Goal: Information Seeking & Learning: Learn about a topic

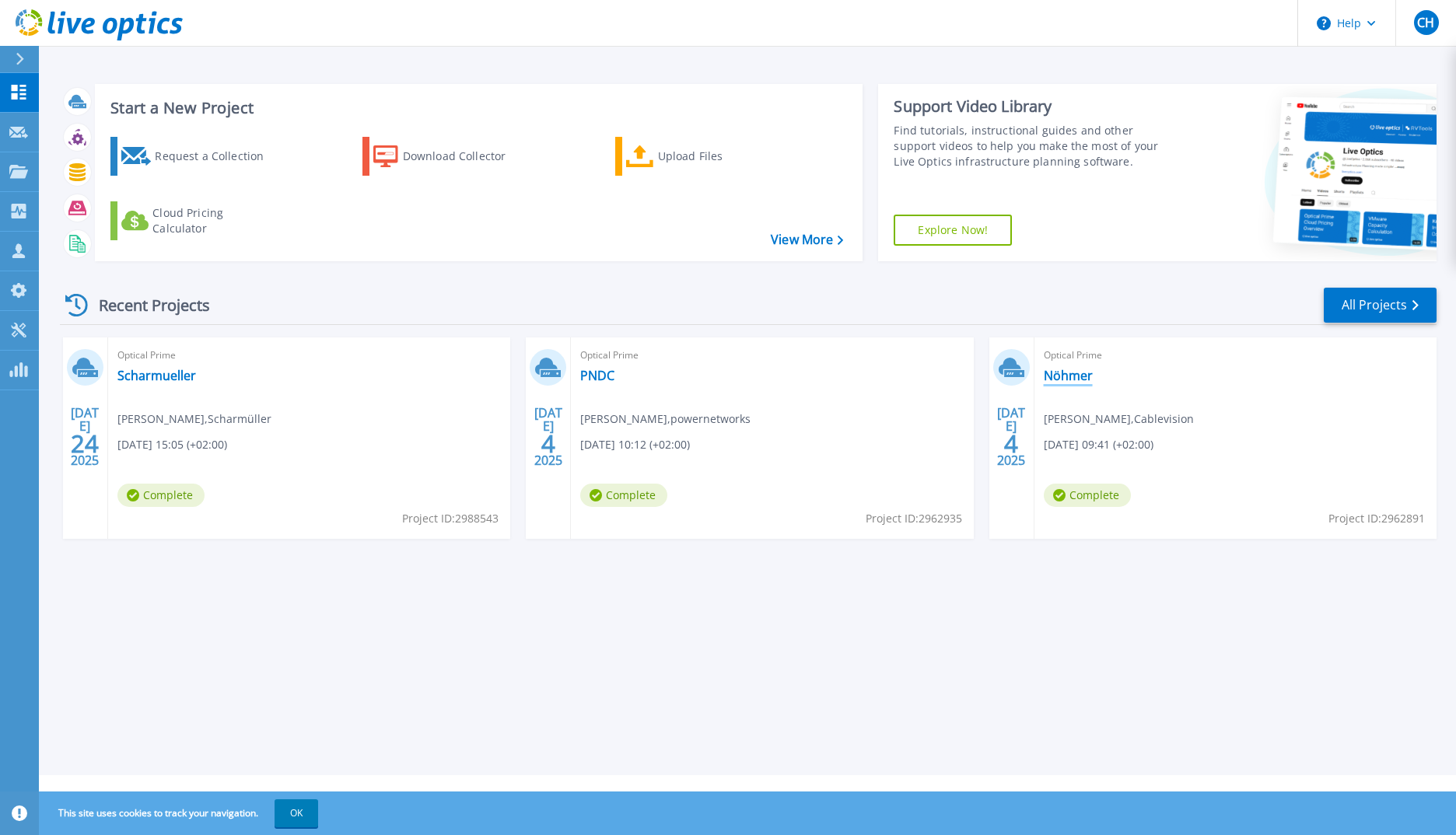
click at [1063, 373] on link "Nöhmer" at bounding box center [1068, 375] width 49 height 15
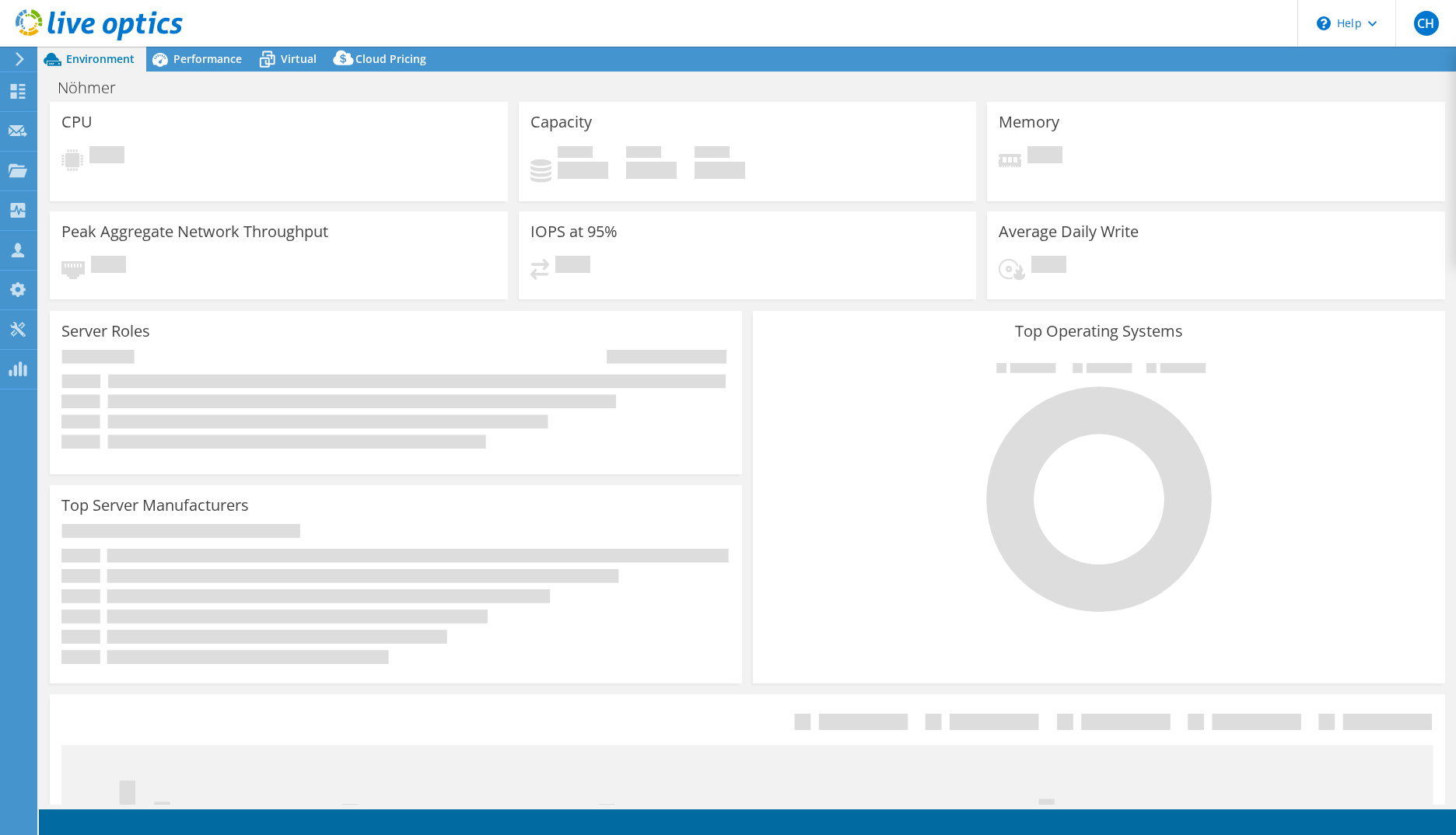
select select "USD"
select select "EUFrankfurt"
select select "EUR"
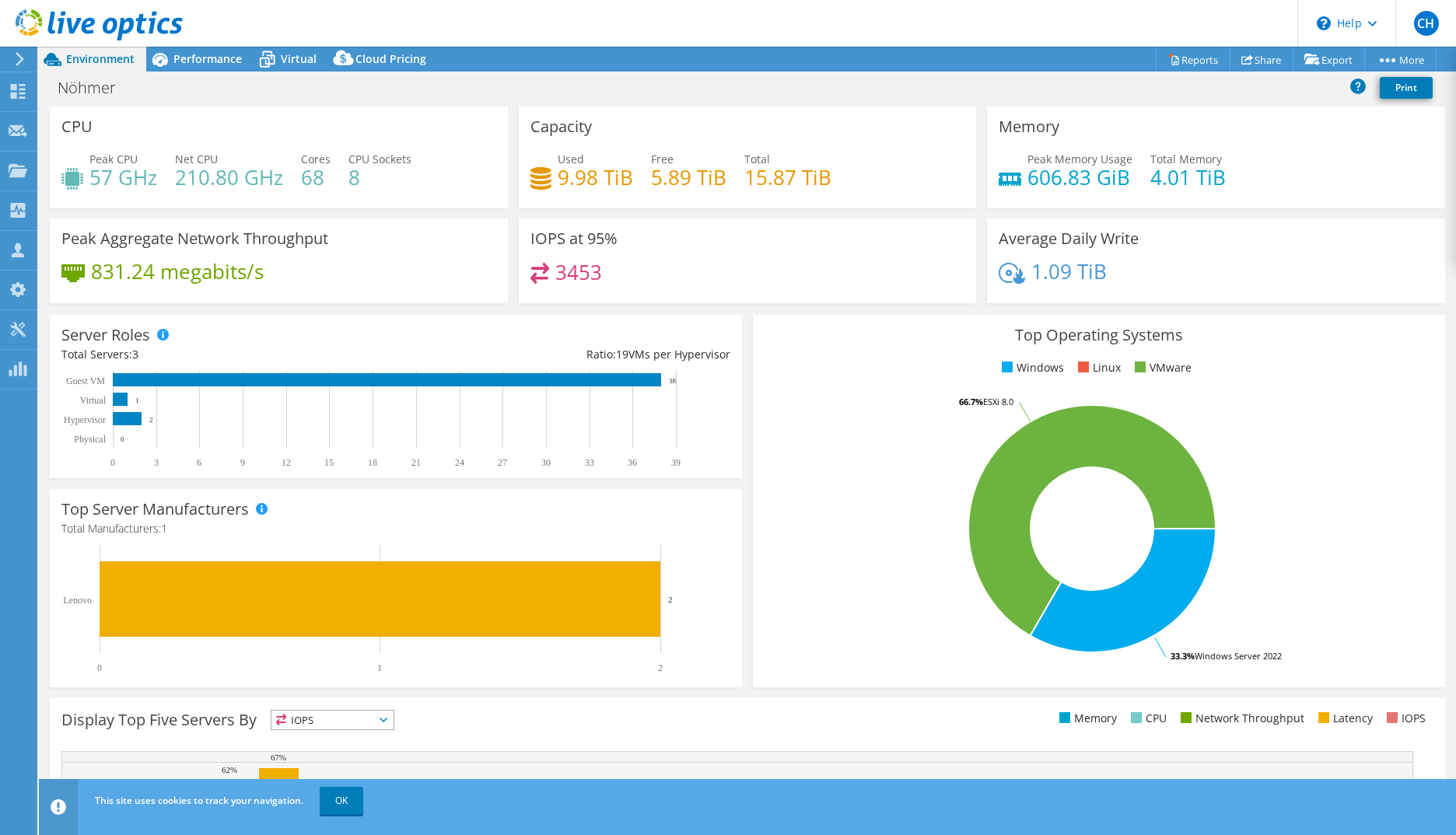
scroll to position [203, 0]
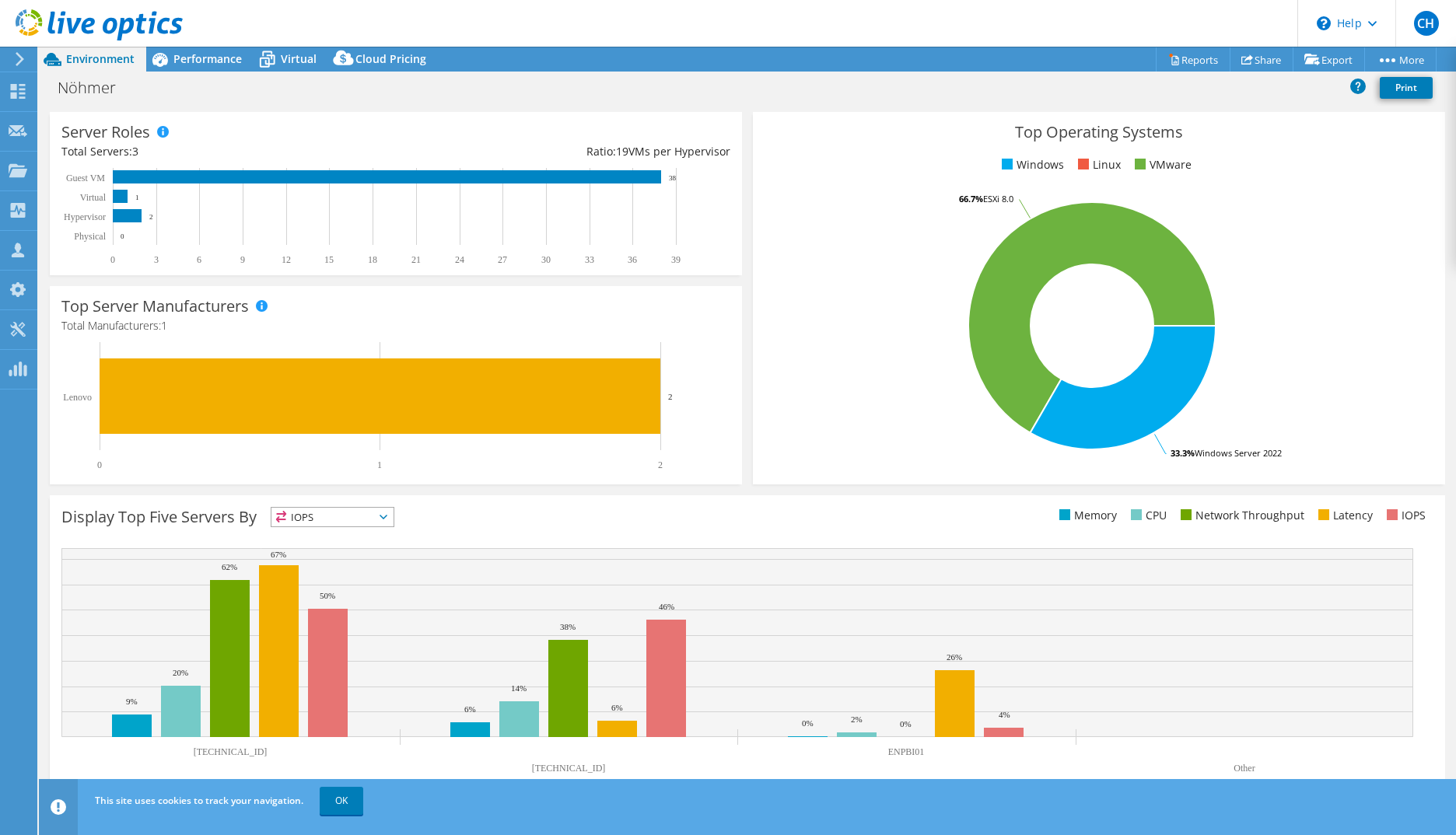
click at [308, 515] on span "IOPS" at bounding box center [333, 517] width 122 height 19
click at [324, 515] on span "IOPS" at bounding box center [333, 517] width 122 height 19
click at [179, 55] on span "Performance" at bounding box center [208, 58] width 68 height 14
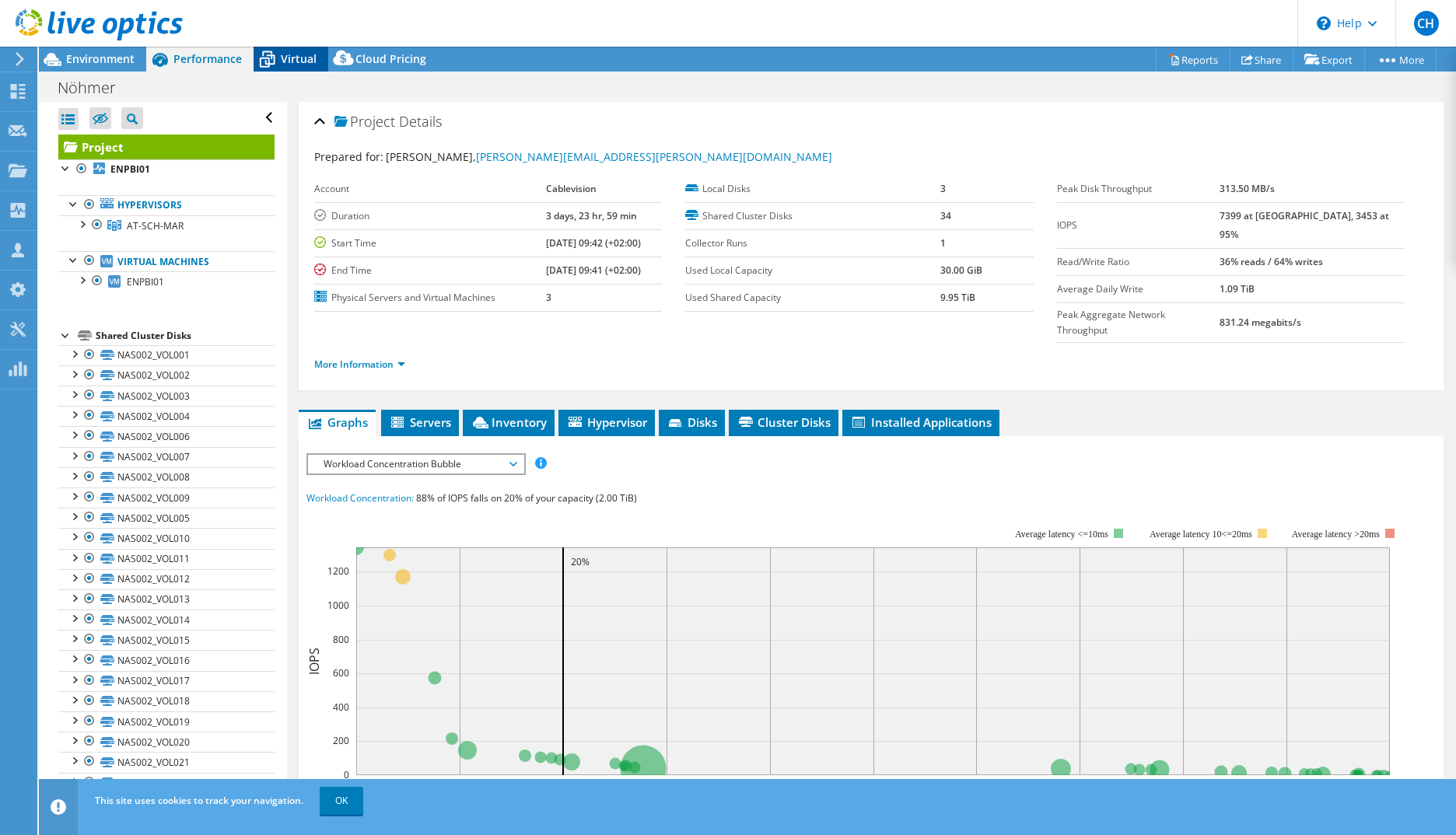
click at [280, 66] on icon at bounding box center [267, 59] width 27 height 27
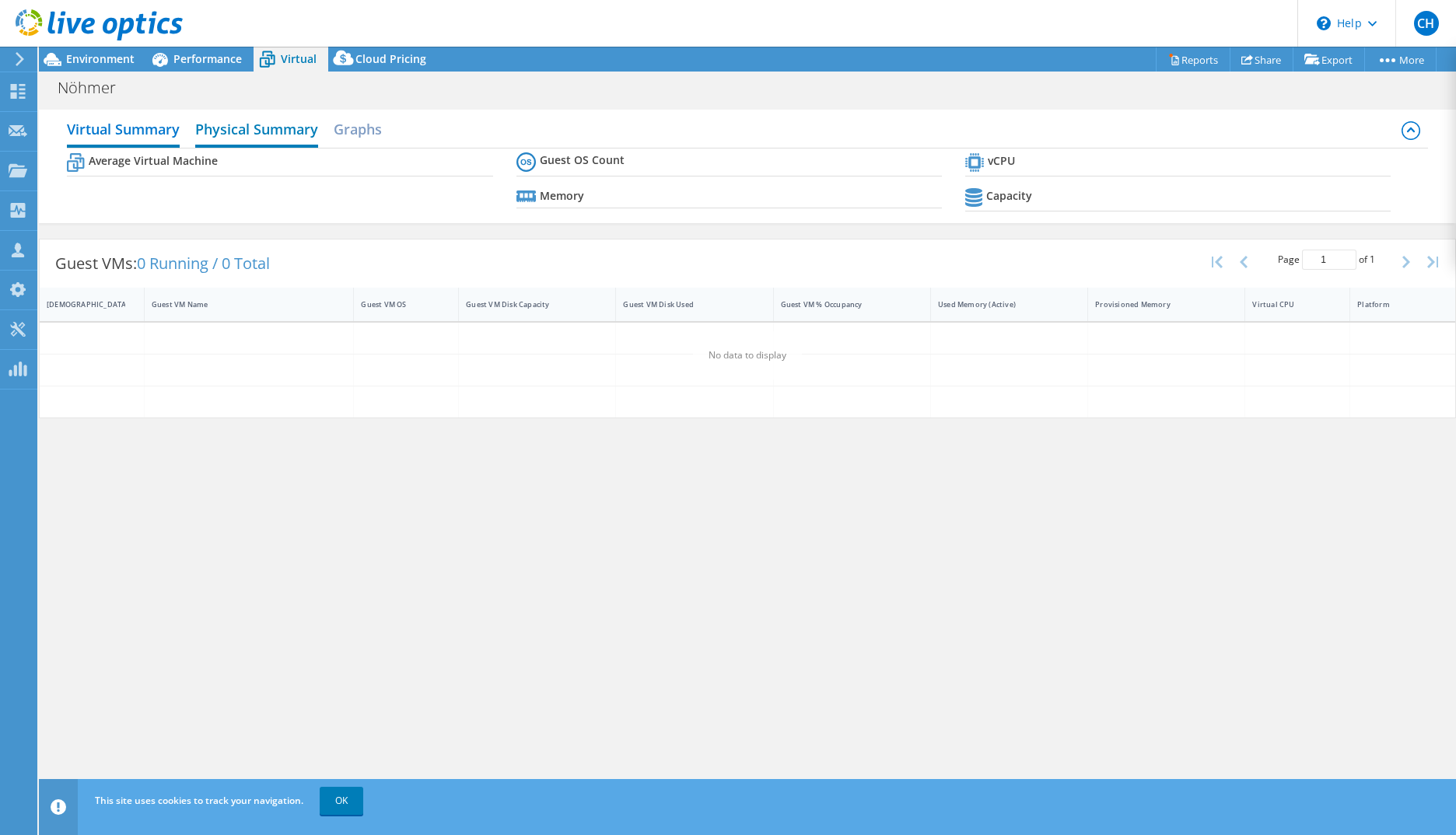
click at [283, 140] on h2 "Physical Summary" at bounding box center [256, 130] width 123 height 34
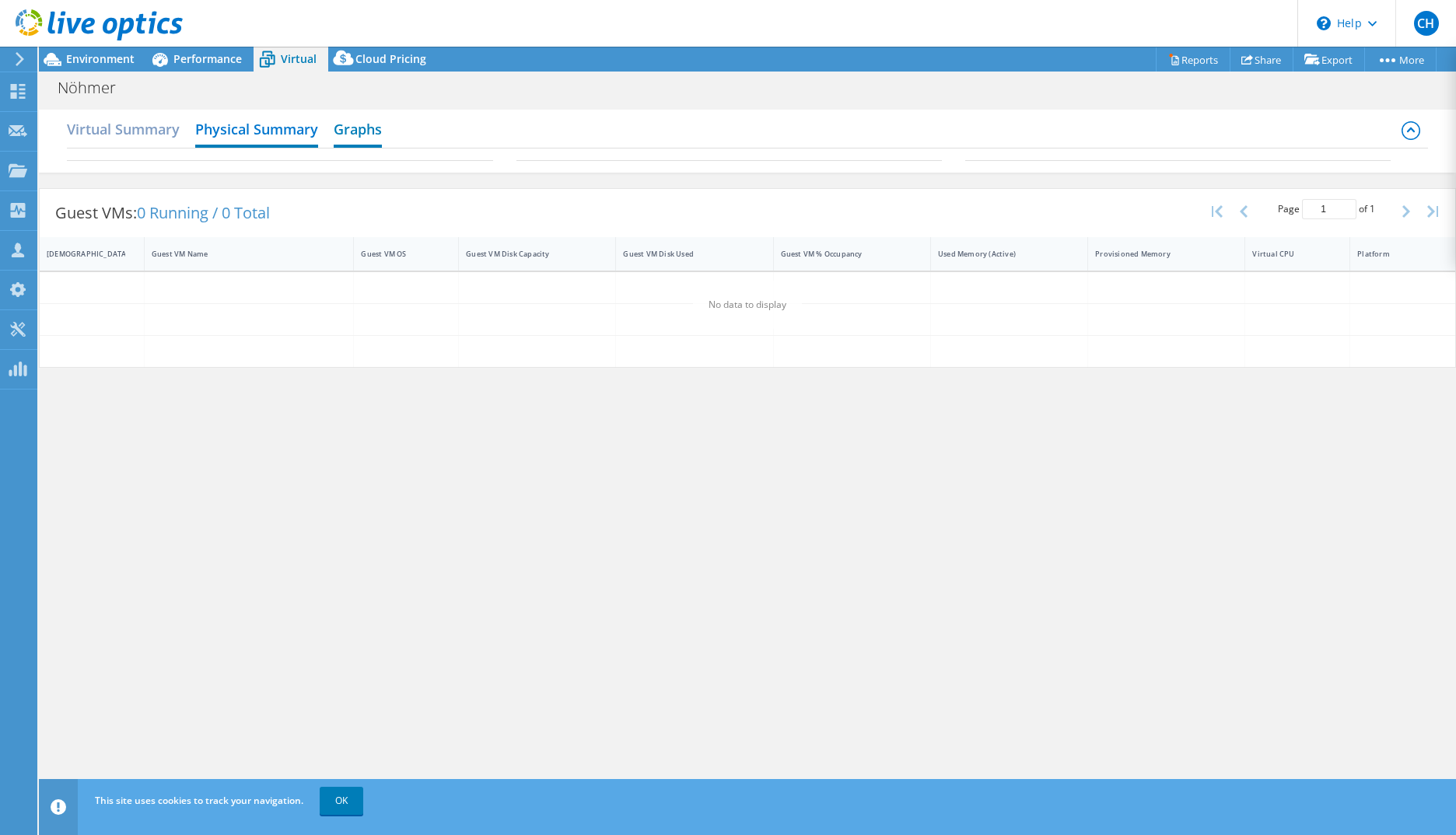
click at [371, 130] on h2 "Graphs" at bounding box center [358, 130] width 49 height 34
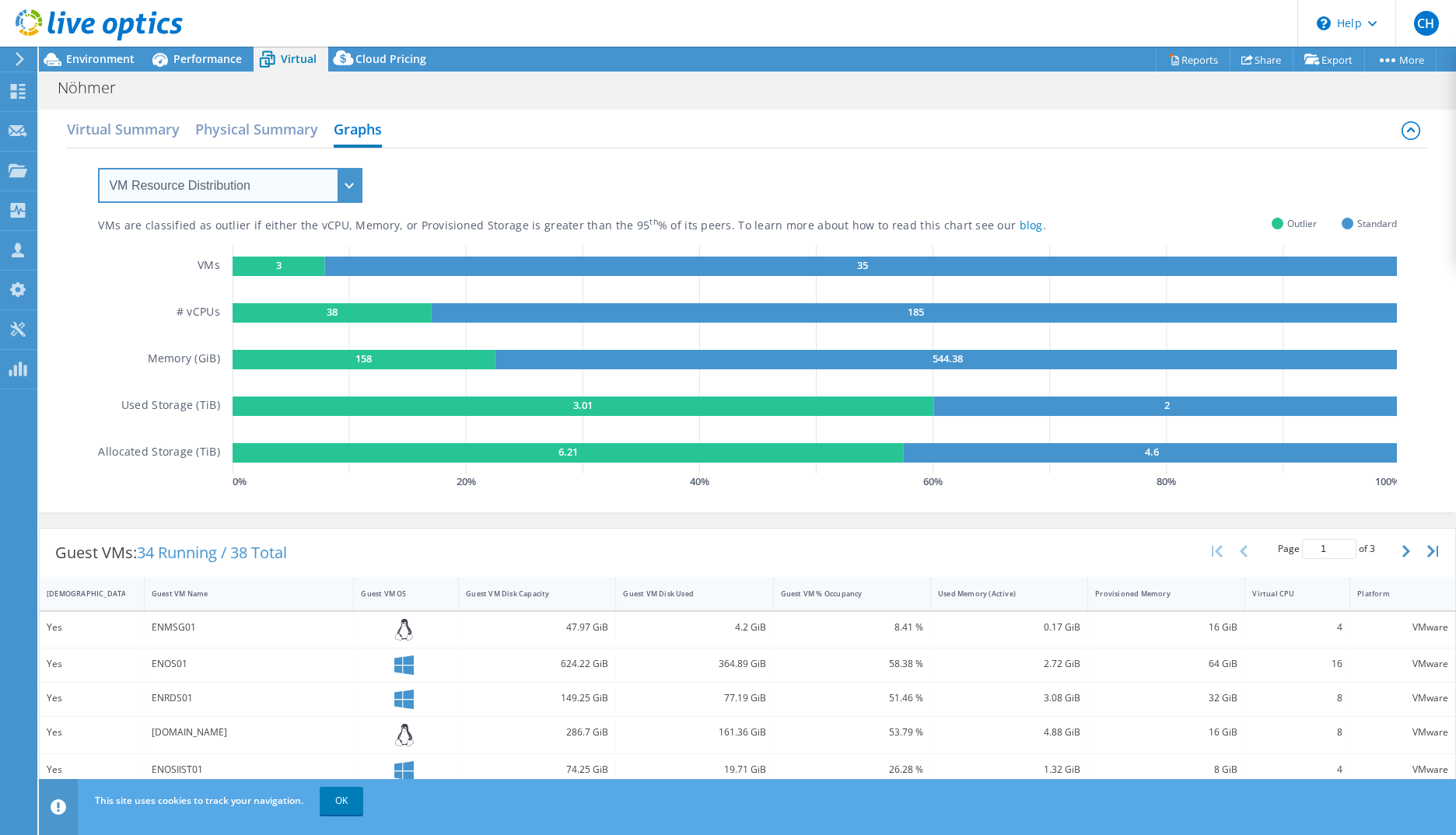
click at [255, 187] on select "VM Resource Distribution Provisioning Contrast Over Provisioning" at bounding box center [230, 185] width 264 height 35
click at [596, 172] on div "VMs are classified as outlier if either the vCPU, Memory, or Provisioned Storag…" at bounding box center [747, 320] width 1299 height 344
click at [163, 135] on h2 "Virtual Summary" at bounding box center [122, 130] width 112 height 34
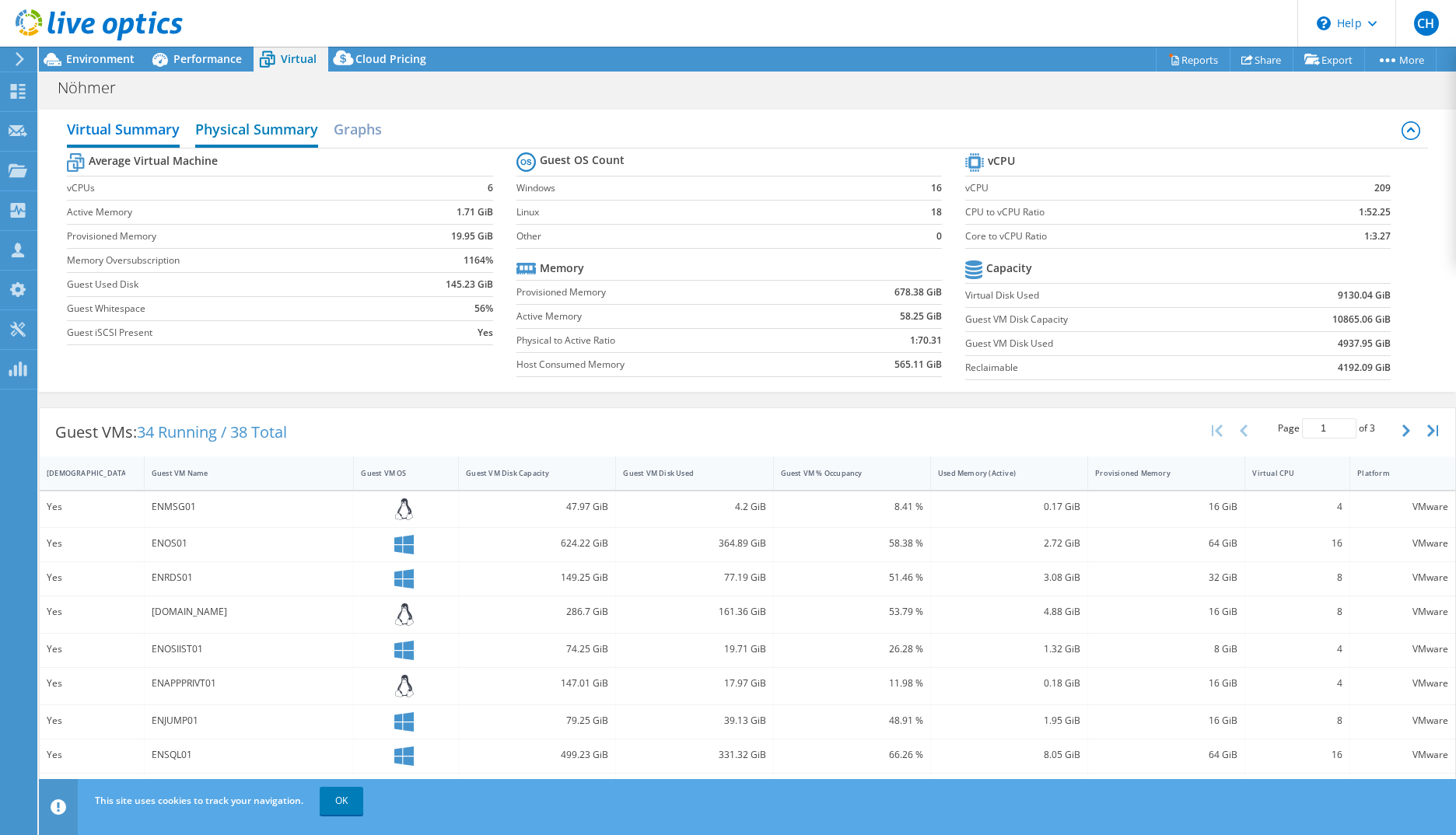
click at [272, 141] on h2 "Physical Summary" at bounding box center [256, 130] width 123 height 34
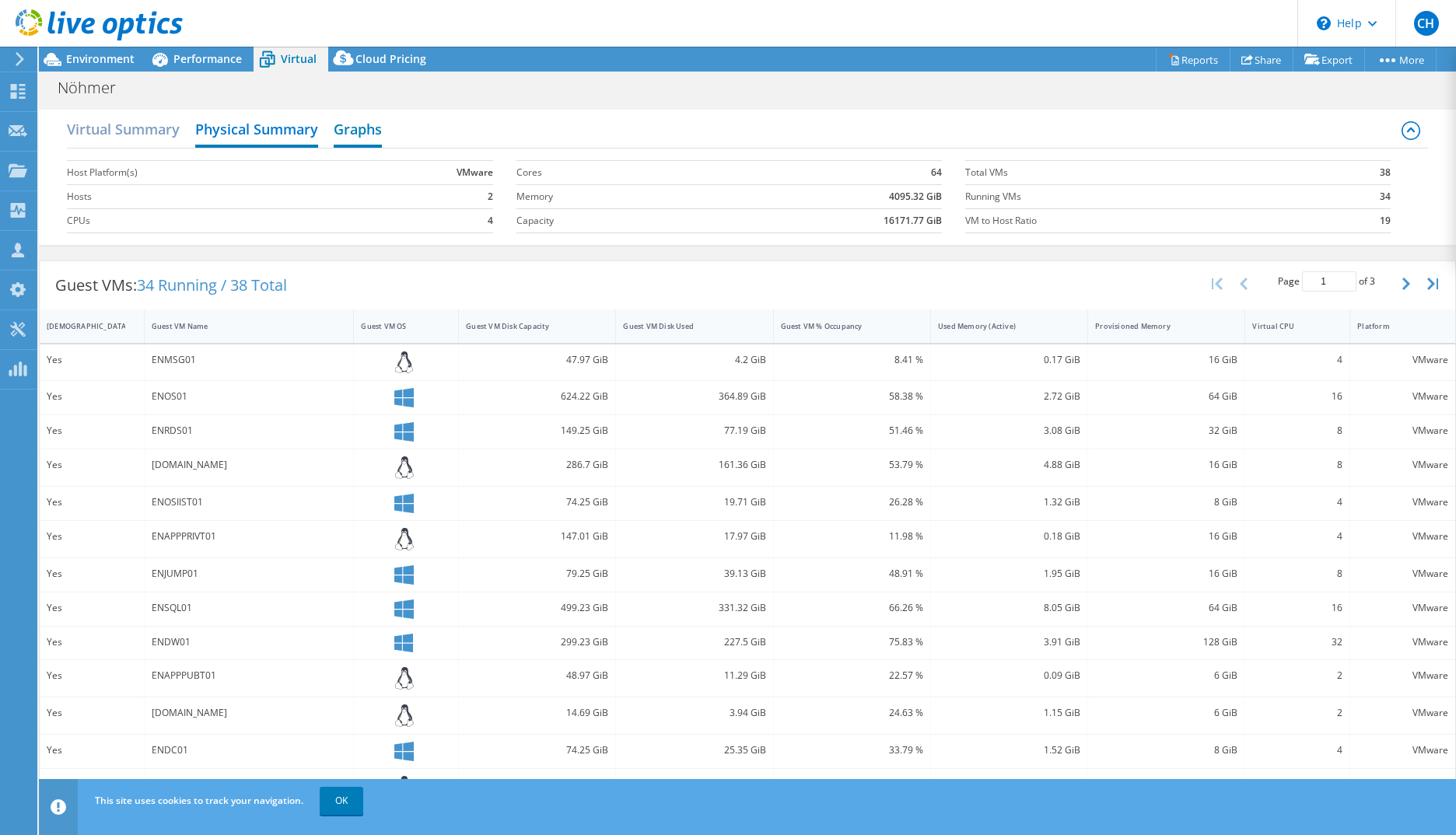
click at [344, 131] on h2 "Graphs" at bounding box center [358, 130] width 49 height 34
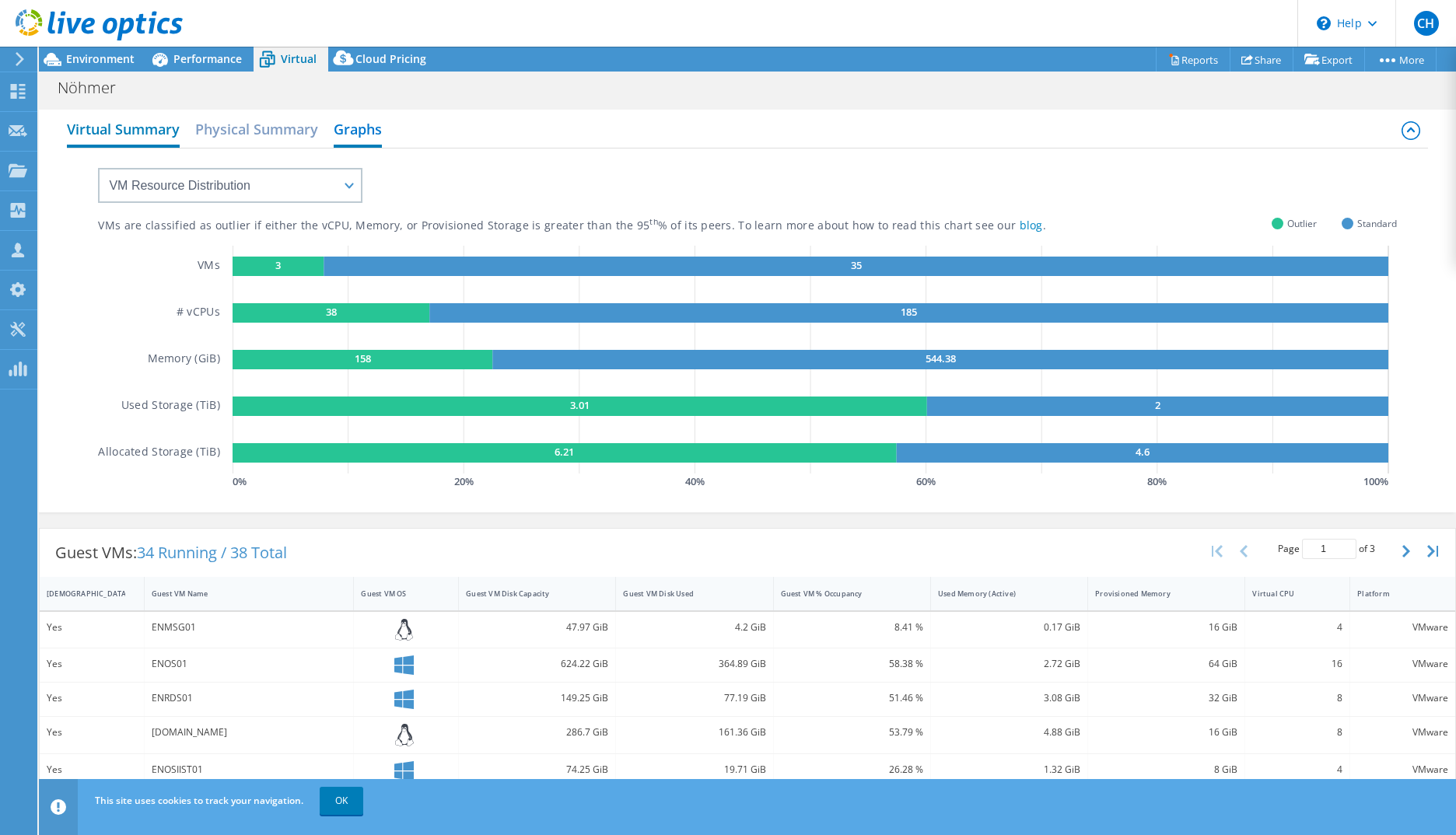
click at [131, 138] on h2 "Virtual Summary" at bounding box center [122, 130] width 112 height 34
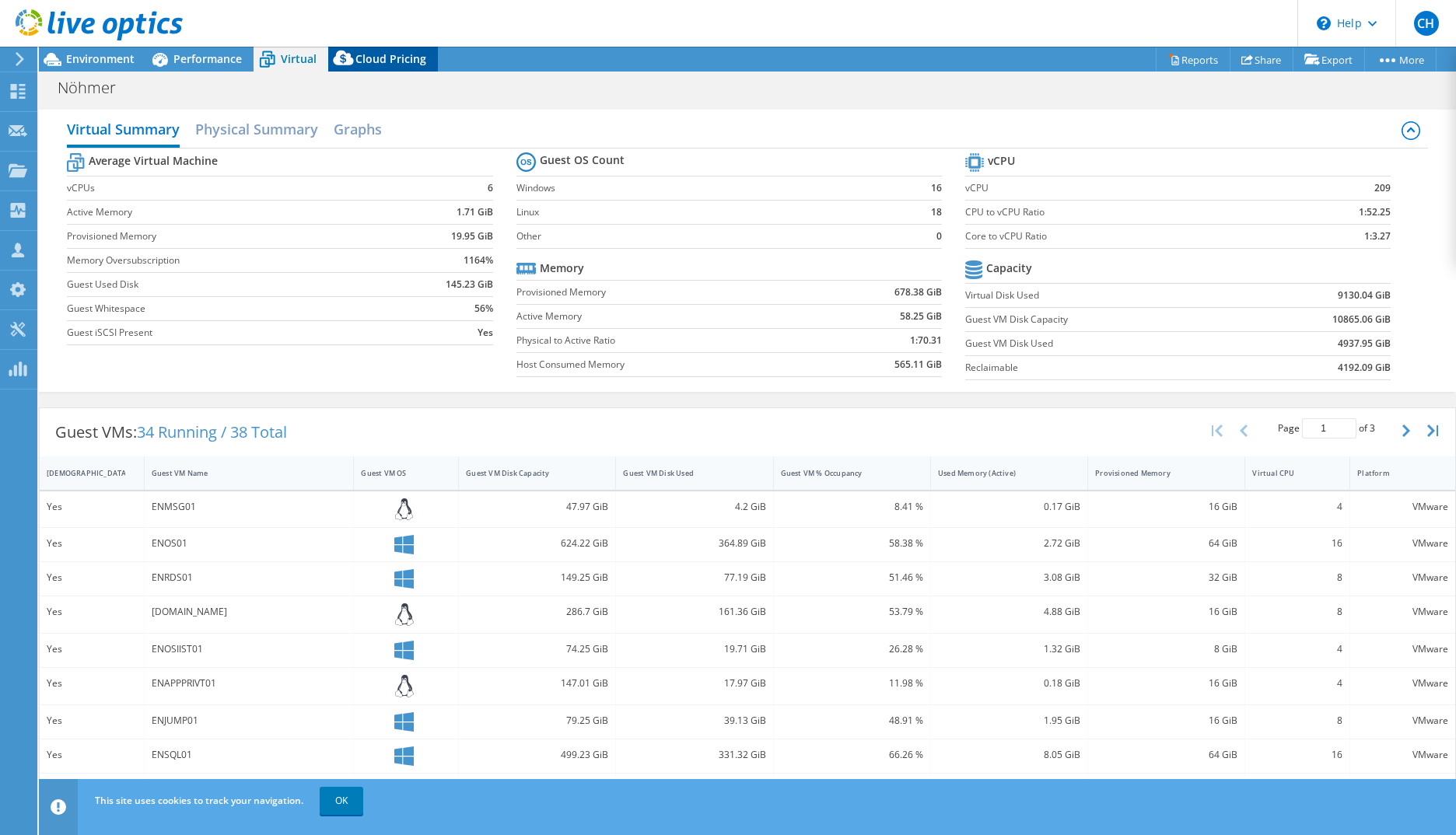
click at [354, 59] on icon at bounding box center [344, 61] width 31 height 31
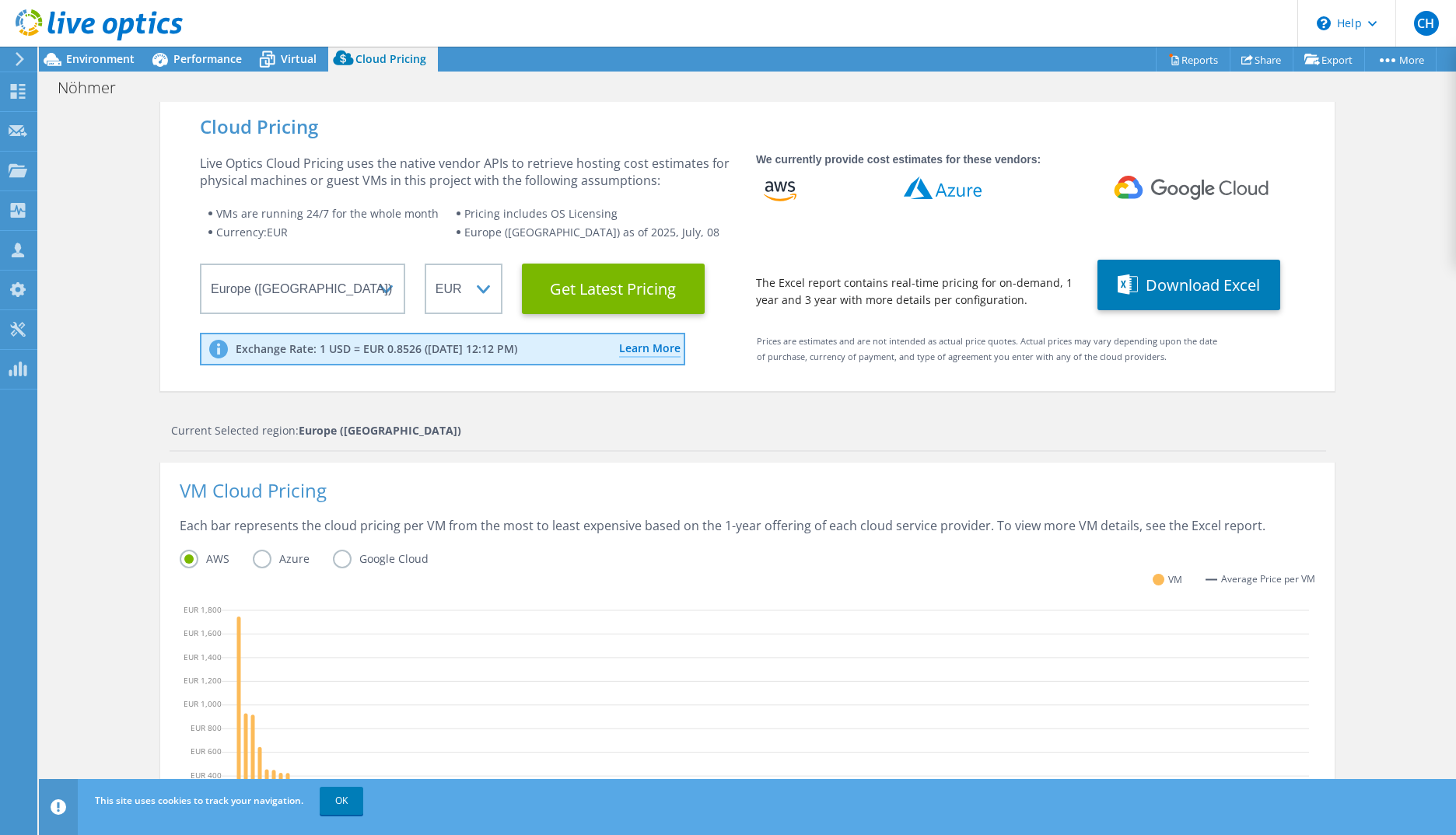
click at [256, 554] on label "Azure" at bounding box center [292, 559] width 80 height 19
click at [0, 0] on input "Azure" at bounding box center [0, 0] width 0 height 0
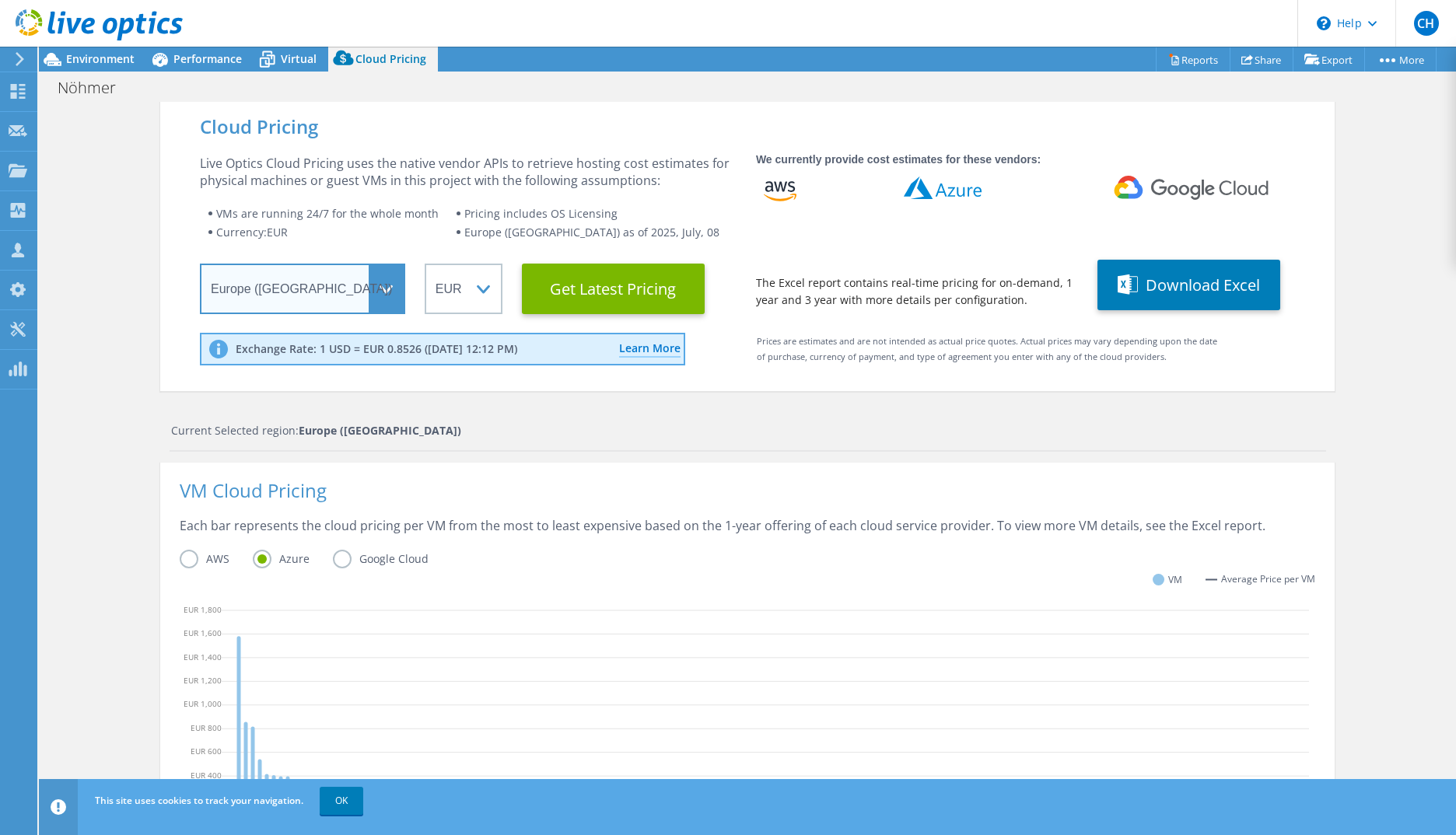
click at [378, 285] on select "Select a Region [GEOGRAPHIC_DATA] ([GEOGRAPHIC_DATA]) [GEOGRAPHIC_DATA] ([GEOGR…" at bounding box center [302, 289] width 205 height 50
click at [560, 478] on div "VM Cloud Pricing Each bar represents the cloud pricing per VM from the most to …" at bounding box center [747, 662] width 1175 height 398
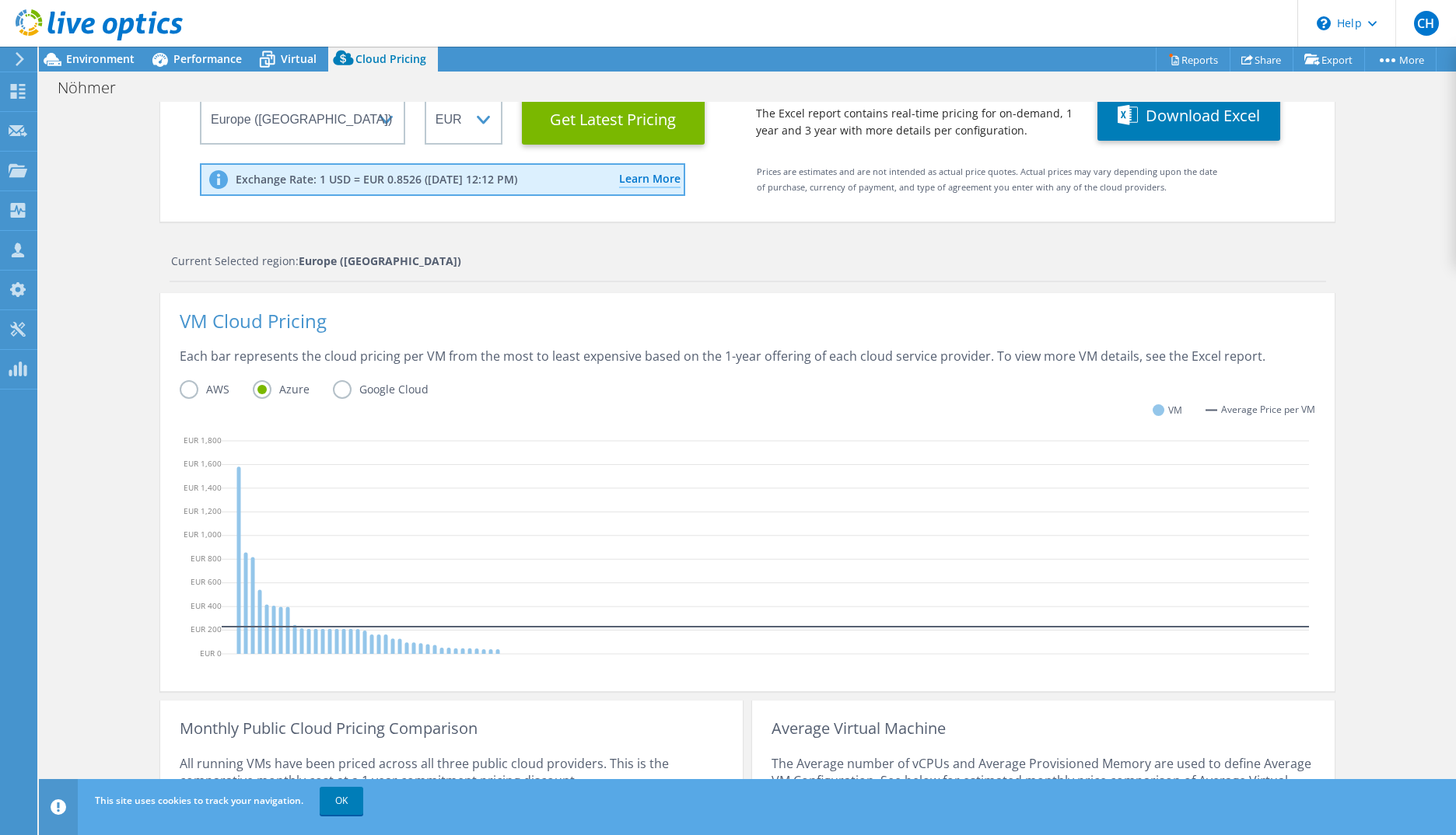
scroll to position [233, 0]
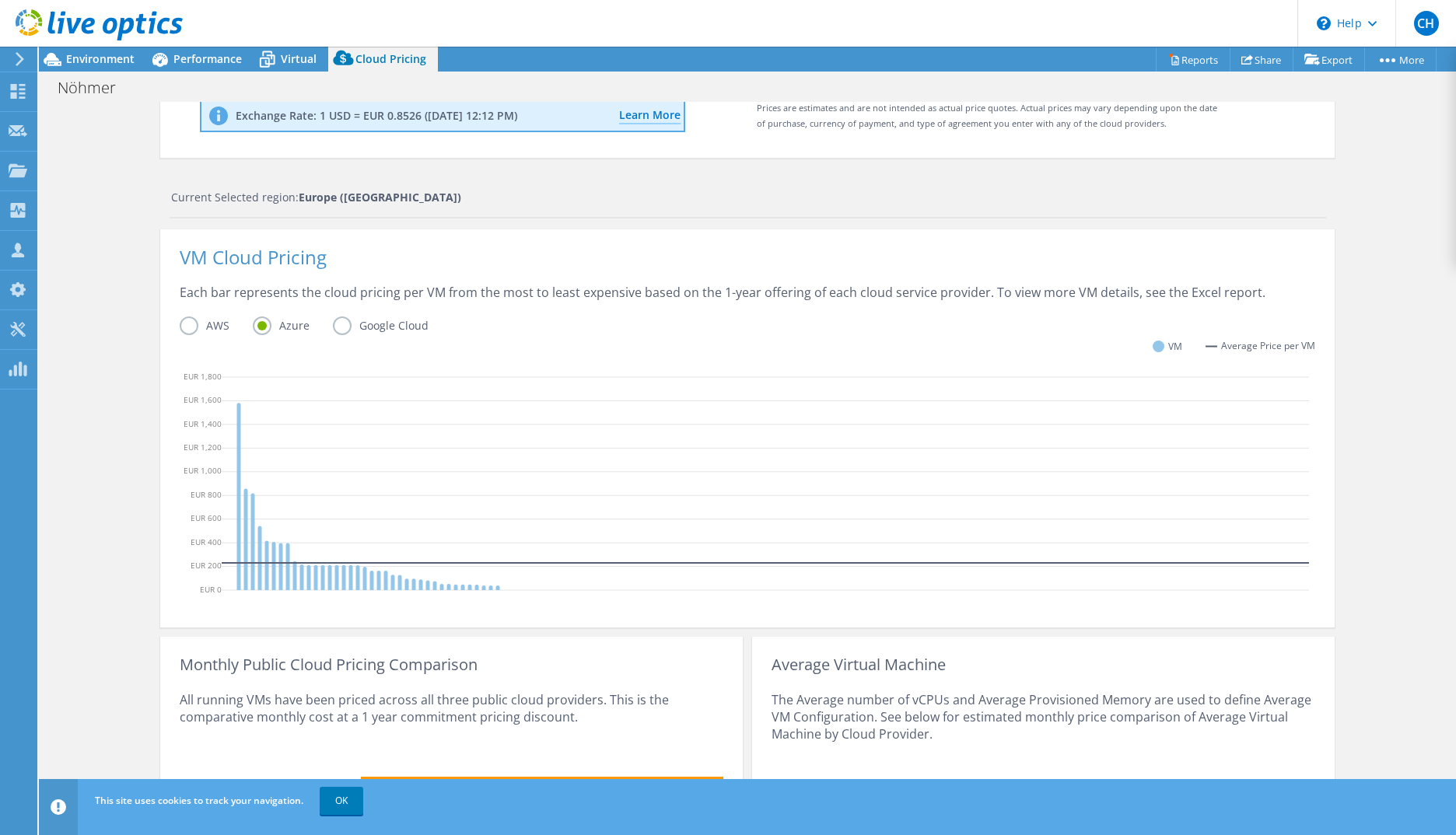
click at [171, 316] on div "VM Cloud Pricing Each bar represents the cloud pricing per VM from the most to …" at bounding box center [747, 428] width 1175 height 398
click at [182, 316] on label "AWS" at bounding box center [216, 325] width 73 height 19
click at [0, 0] on input "AWS" at bounding box center [0, 0] width 0 height 0
click at [263, 325] on label "Azure" at bounding box center [292, 325] width 80 height 19
click at [0, 0] on input "Azure" at bounding box center [0, 0] width 0 height 0
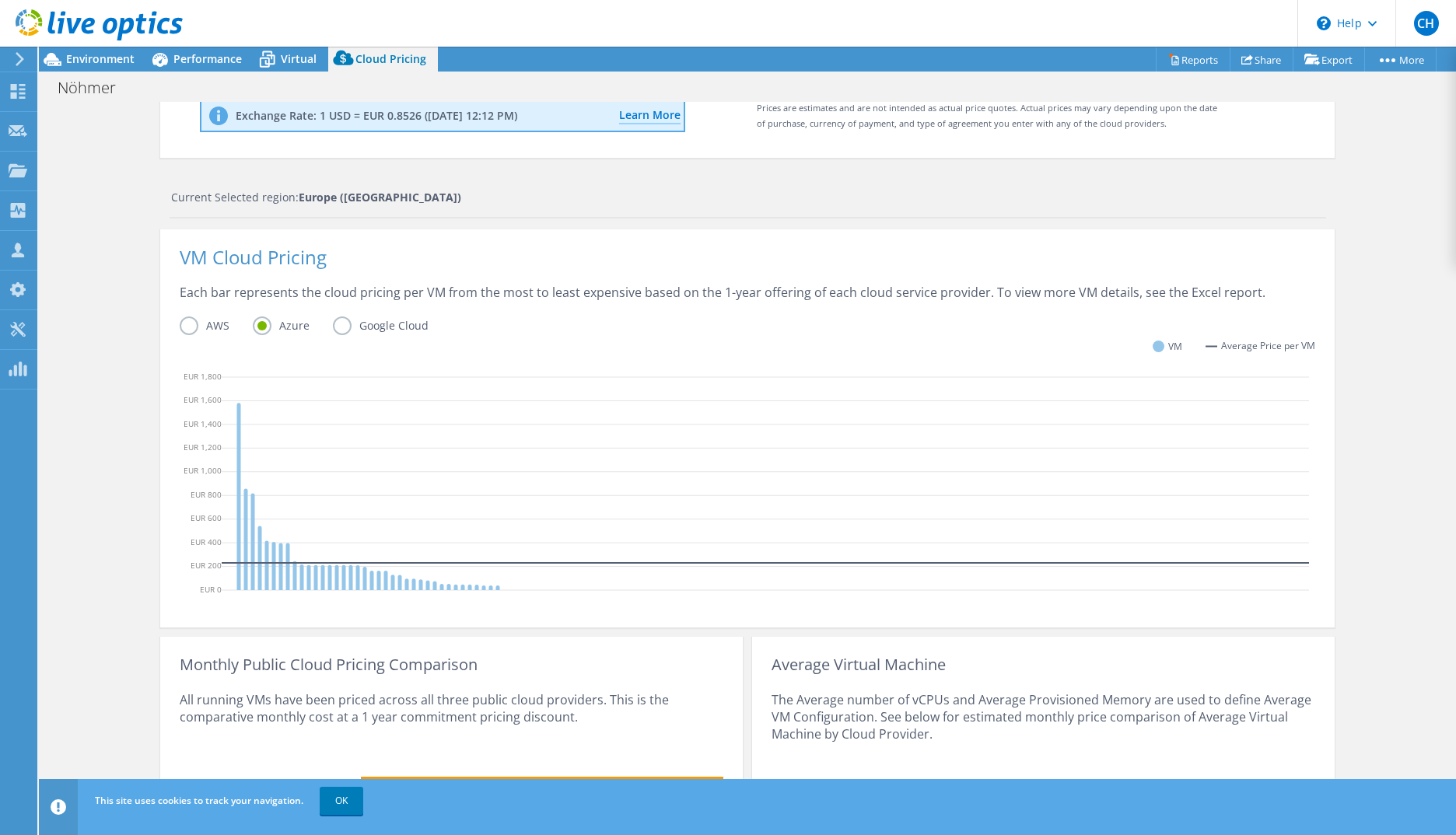
click at [186, 325] on label "AWS" at bounding box center [216, 325] width 73 height 19
click at [0, 0] on input "AWS" at bounding box center [0, 0] width 0 height 0
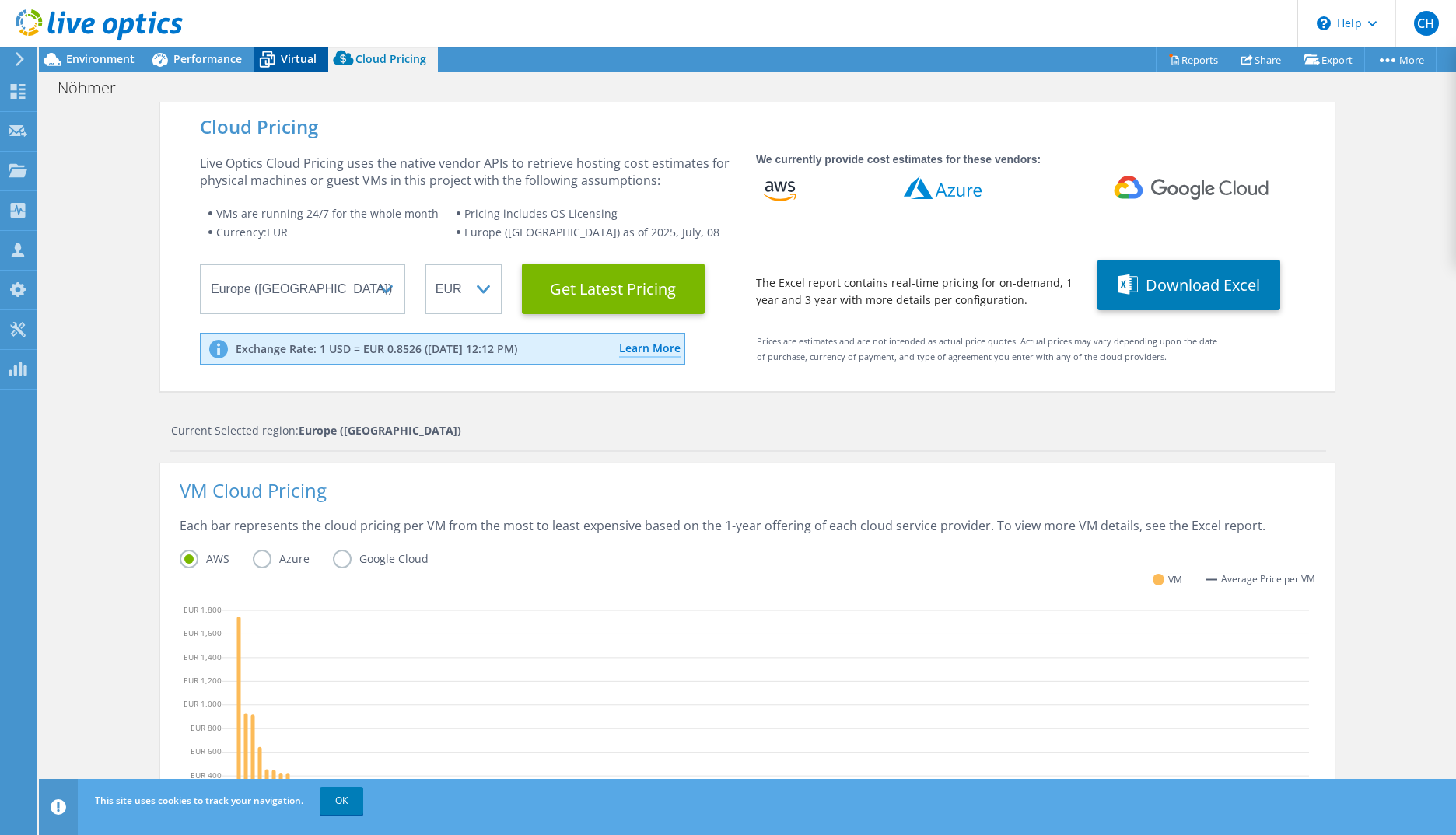
click at [284, 63] on span "Virtual" at bounding box center [299, 58] width 36 height 14
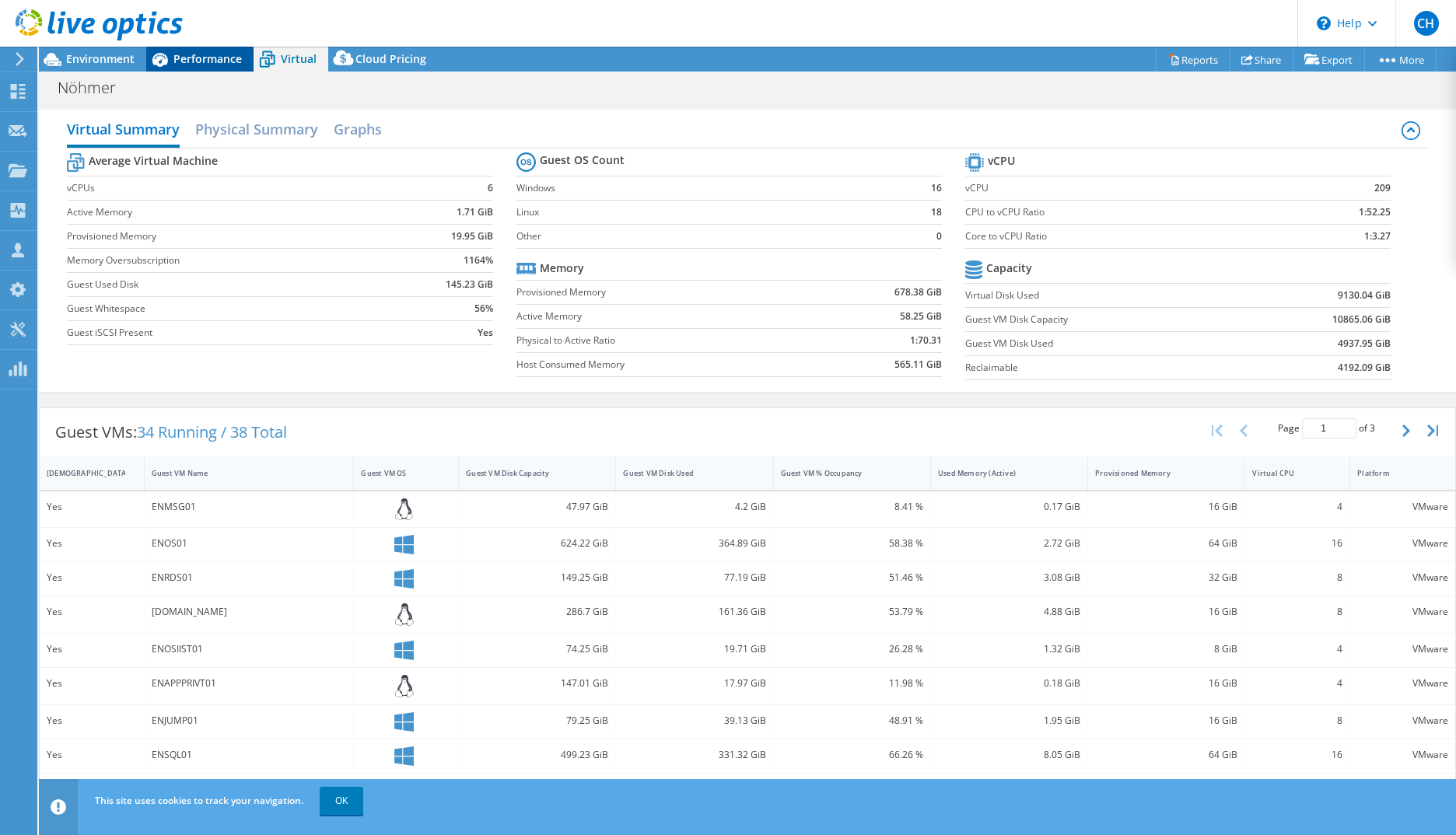
click at [201, 65] on span "Performance" at bounding box center [208, 58] width 68 height 14
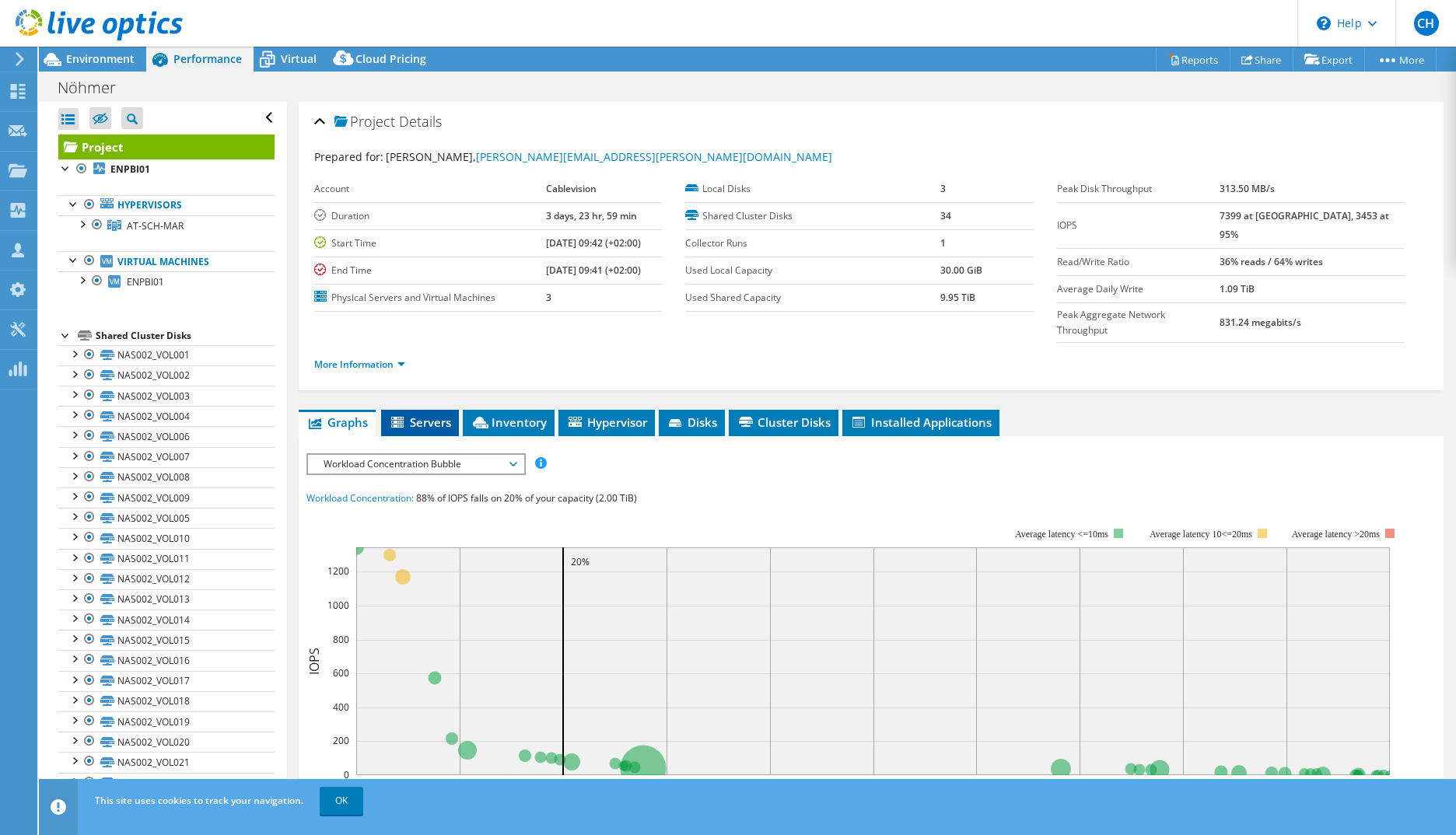
click at [415, 414] on span "Servers" at bounding box center [419, 422] width 62 height 15
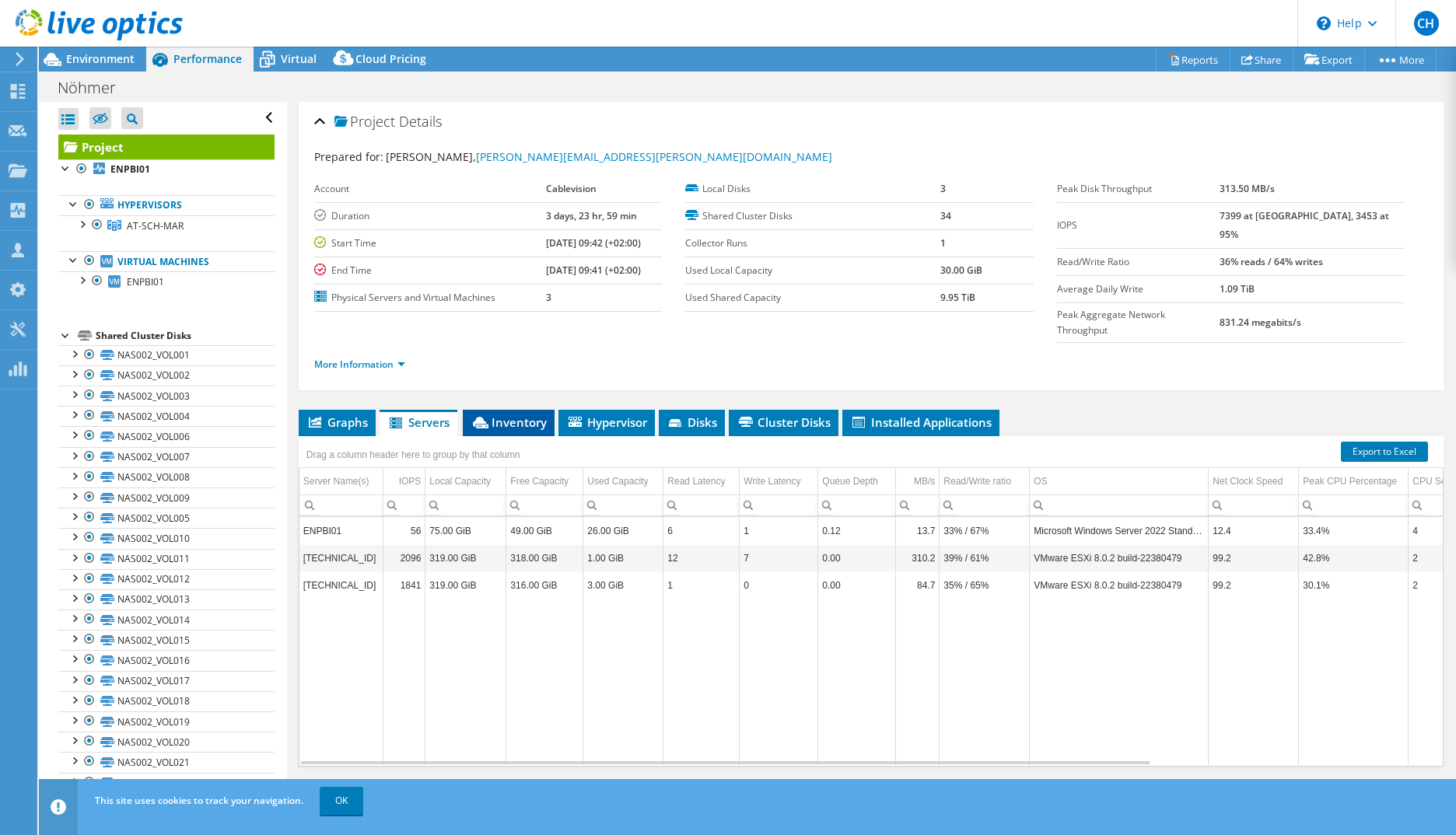
click at [505, 414] on span "Inventory" at bounding box center [508, 422] width 76 height 15
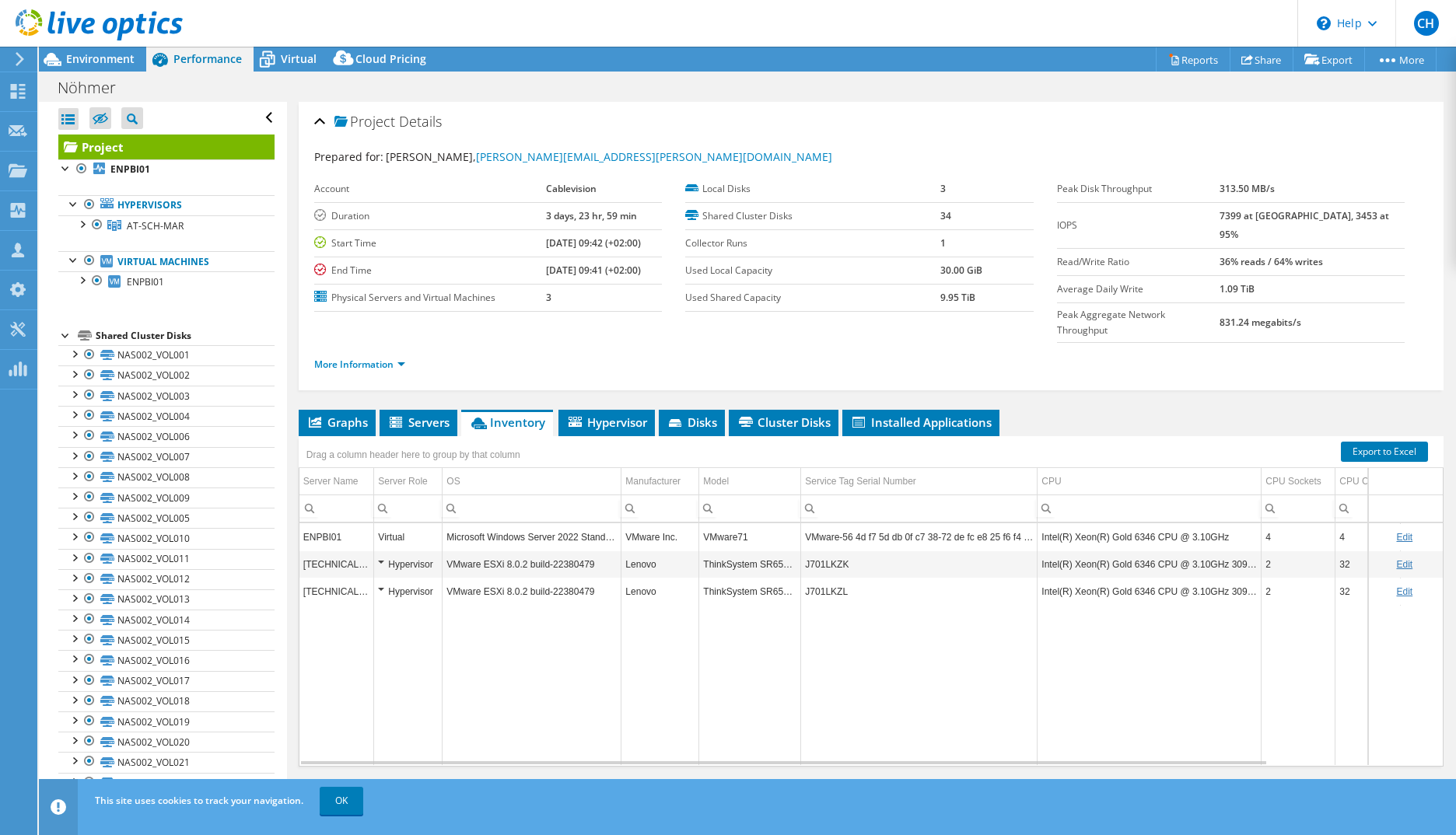
click at [369, 801] on span "OK" at bounding box center [343, 800] width 56 height 13
click at [343, 800] on link "OK" at bounding box center [342, 800] width 43 height 28
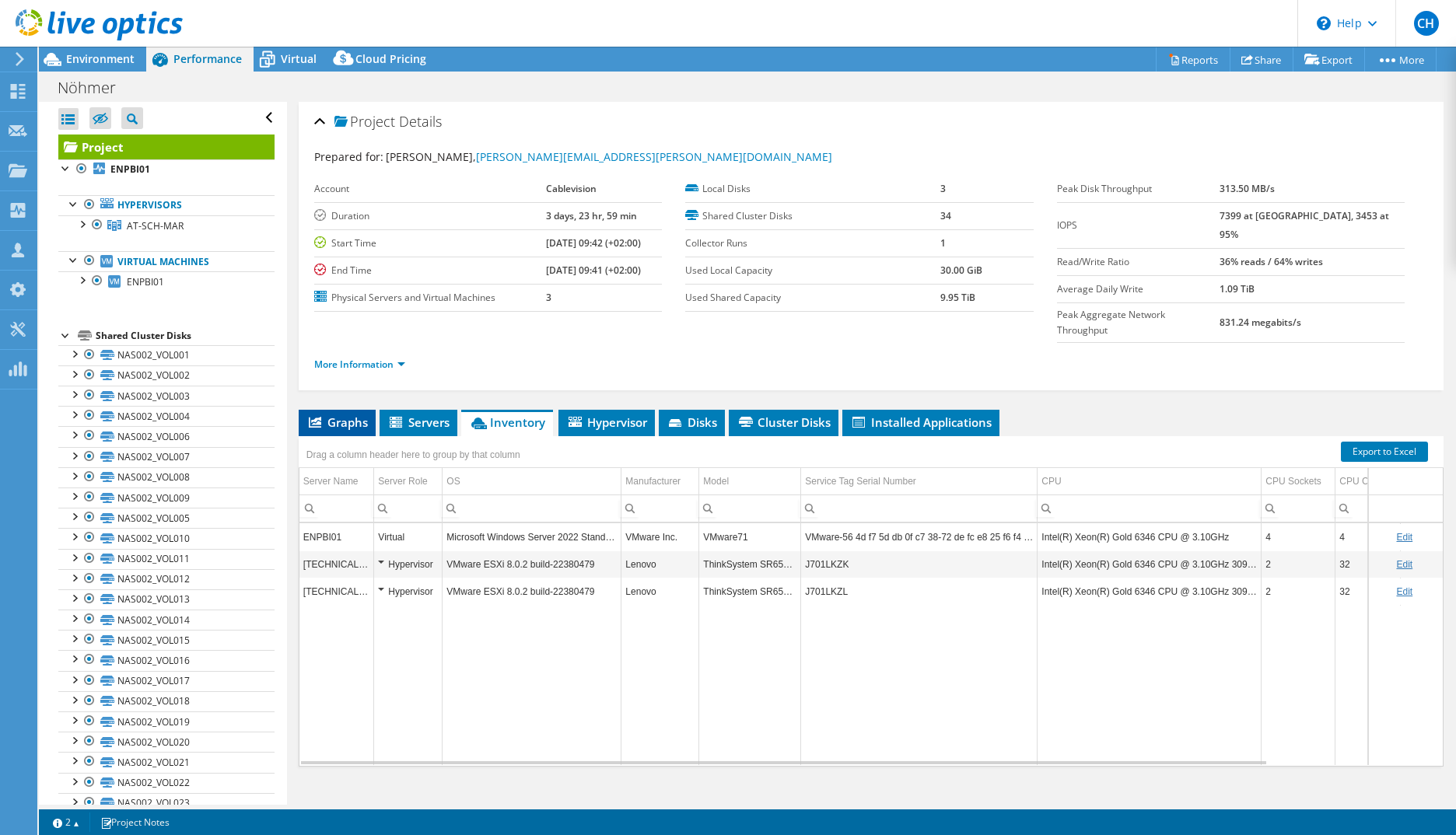
click at [332, 414] on span "Graphs" at bounding box center [337, 422] width 61 height 15
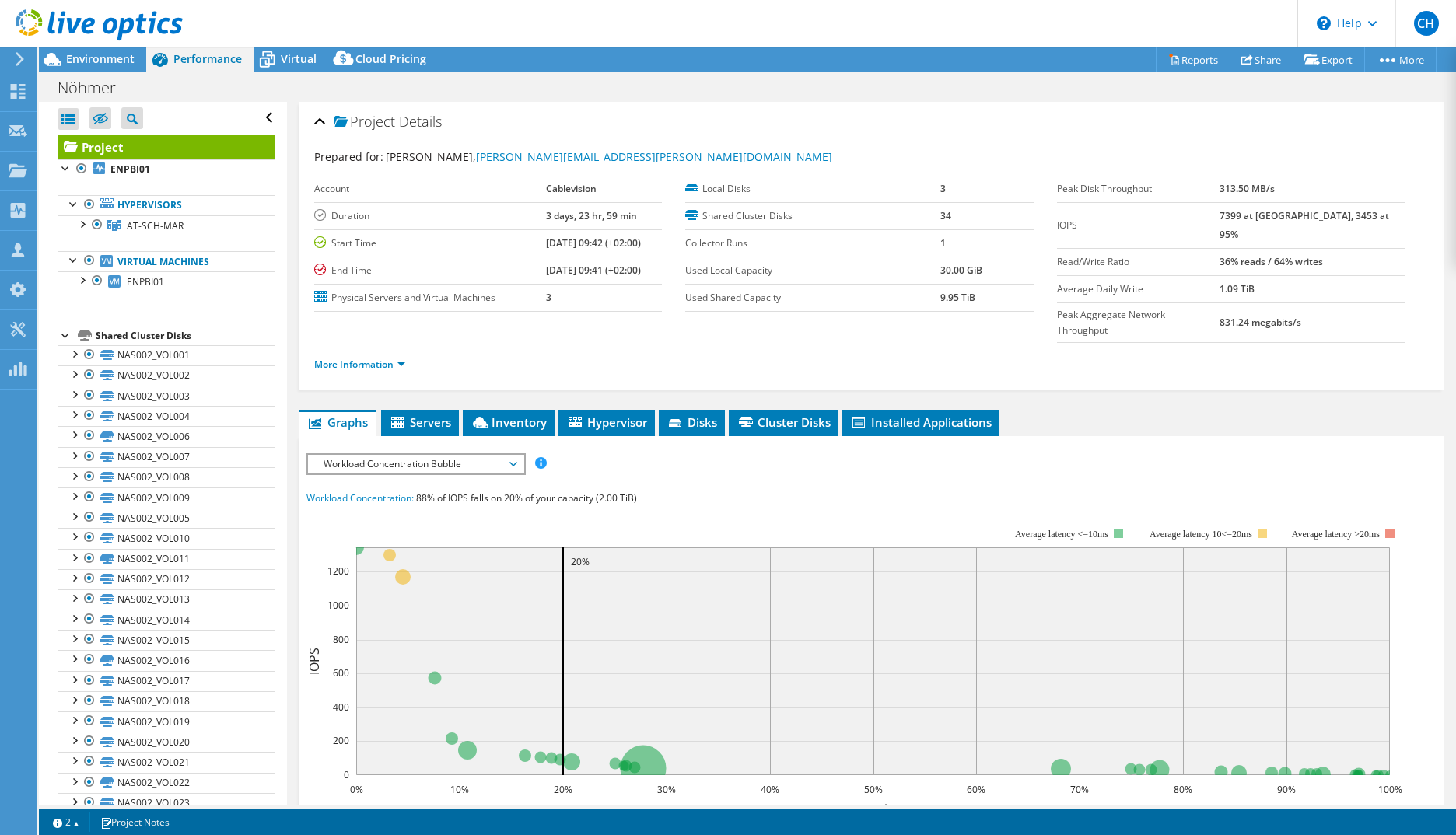
click at [460, 455] on span "Workload Concentration Bubble" at bounding box center [415, 464] width 200 height 19
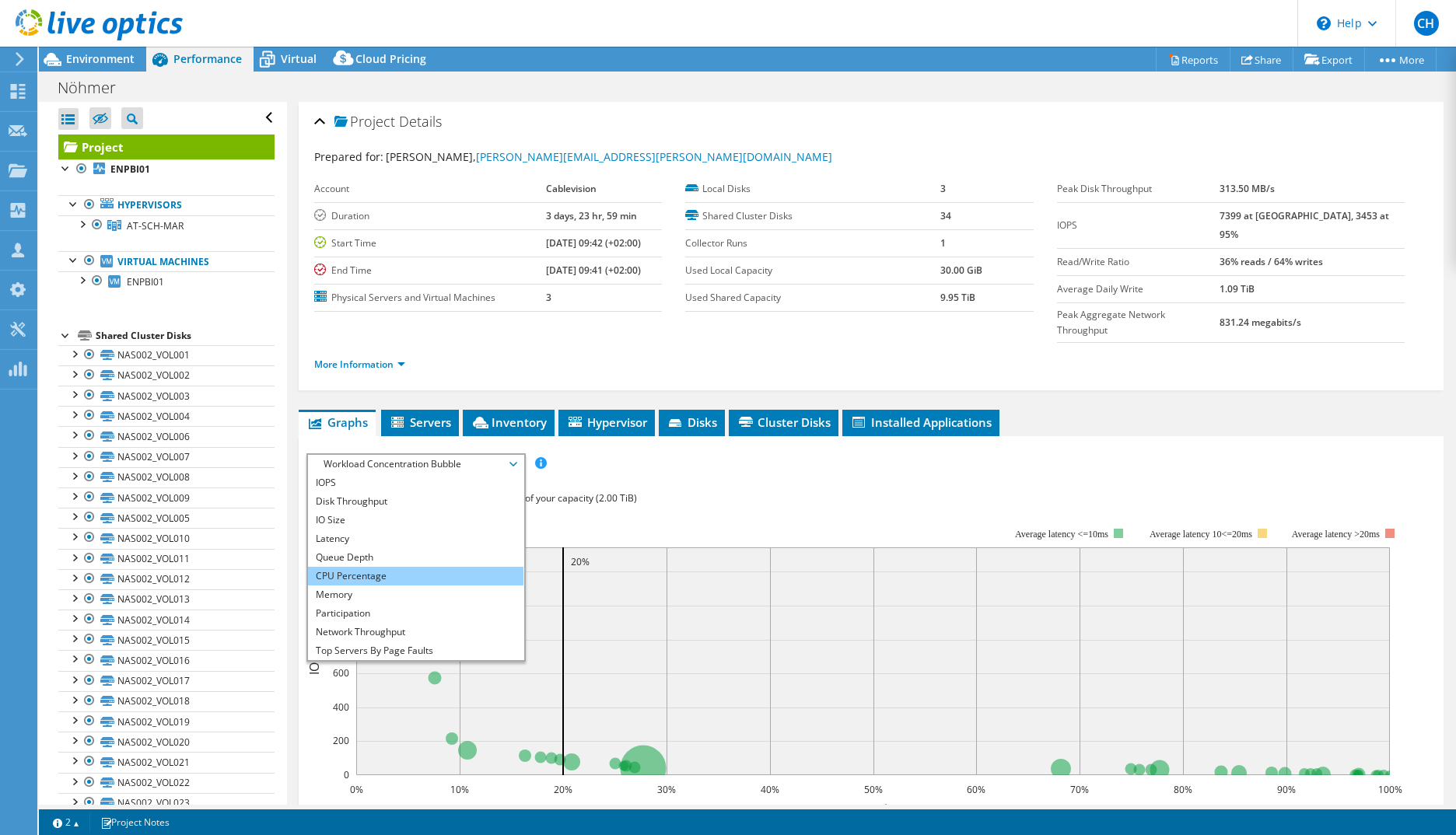
click at [406, 567] on li "CPU Percentage" at bounding box center [416, 576] width 216 height 19
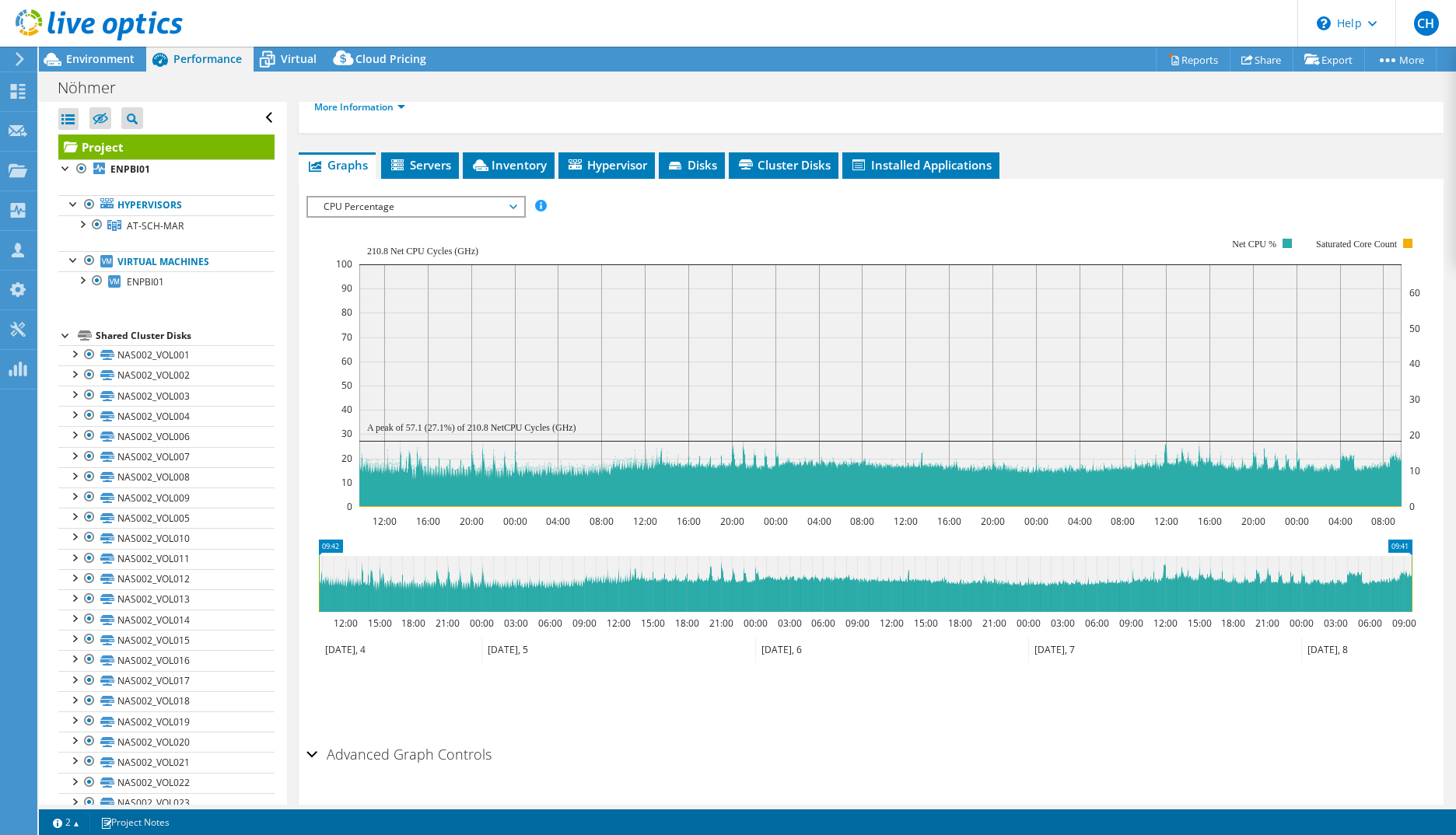
scroll to position [268, 0]
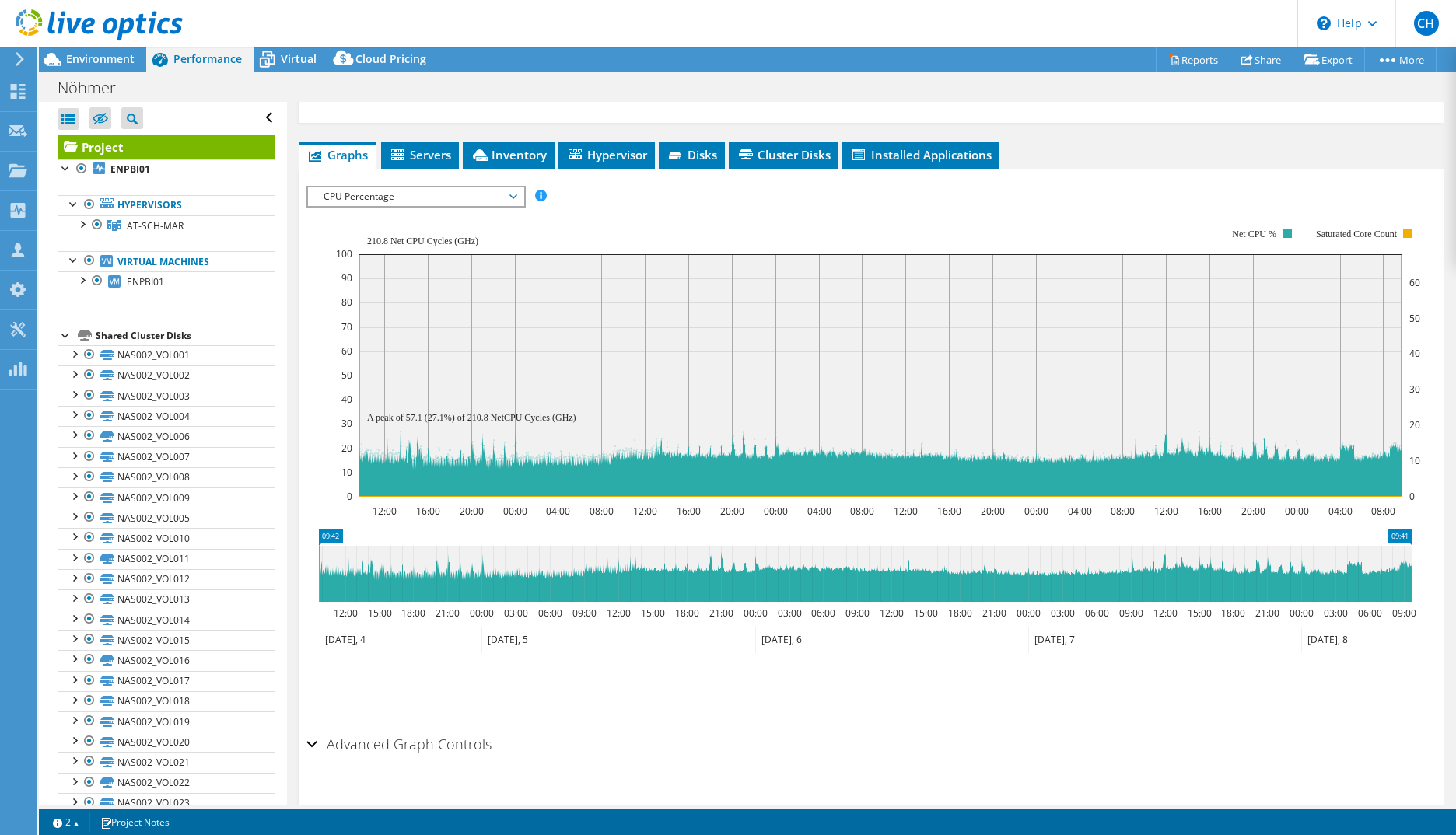
click at [400, 728] on h2 "Advanced Graph Controls" at bounding box center [399, 743] width 185 height 31
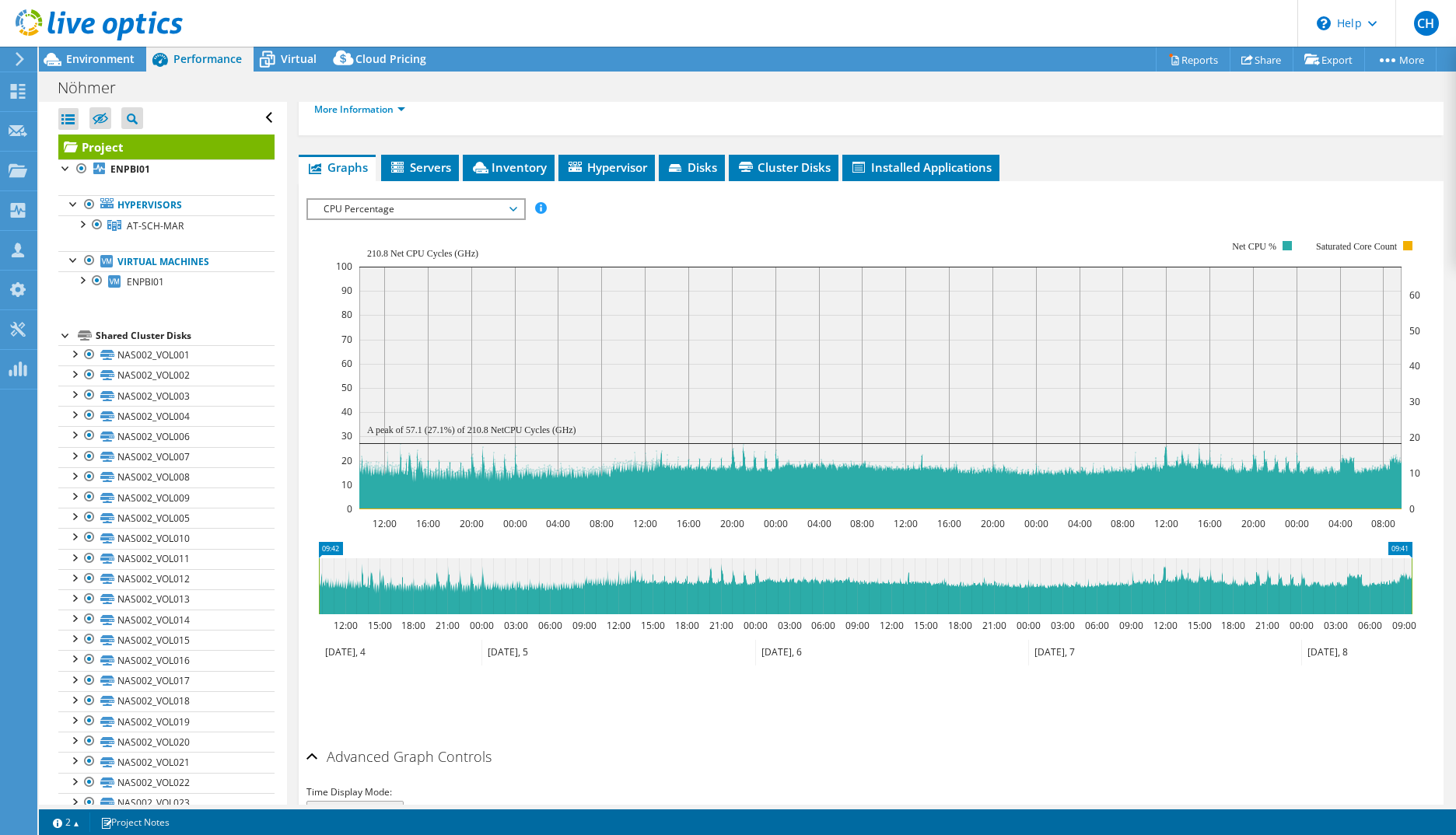
scroll to position [0, 0]
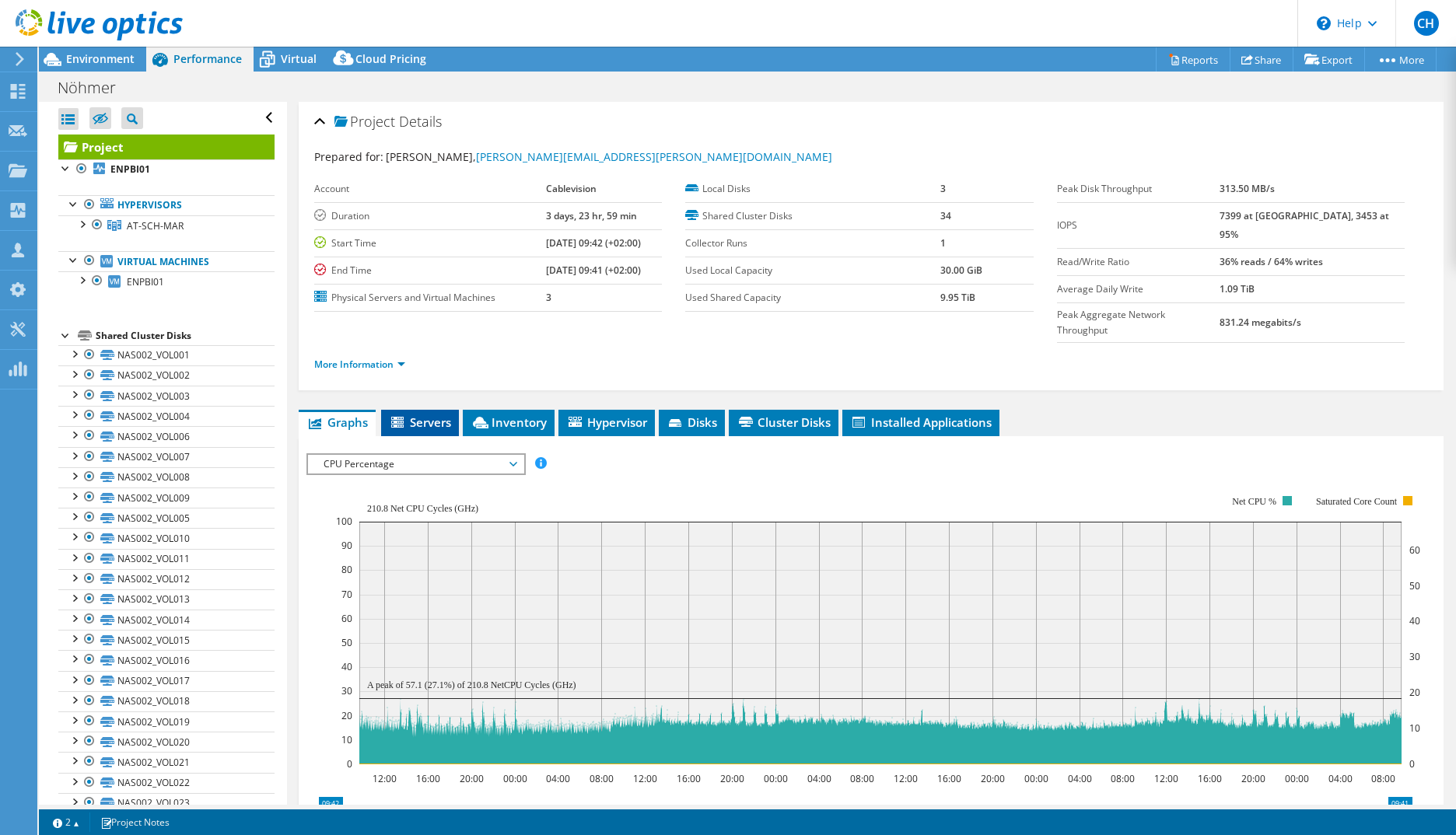
click at [417, 414] on span "Servers" at bounding box center [419, 422] width 62 height 15
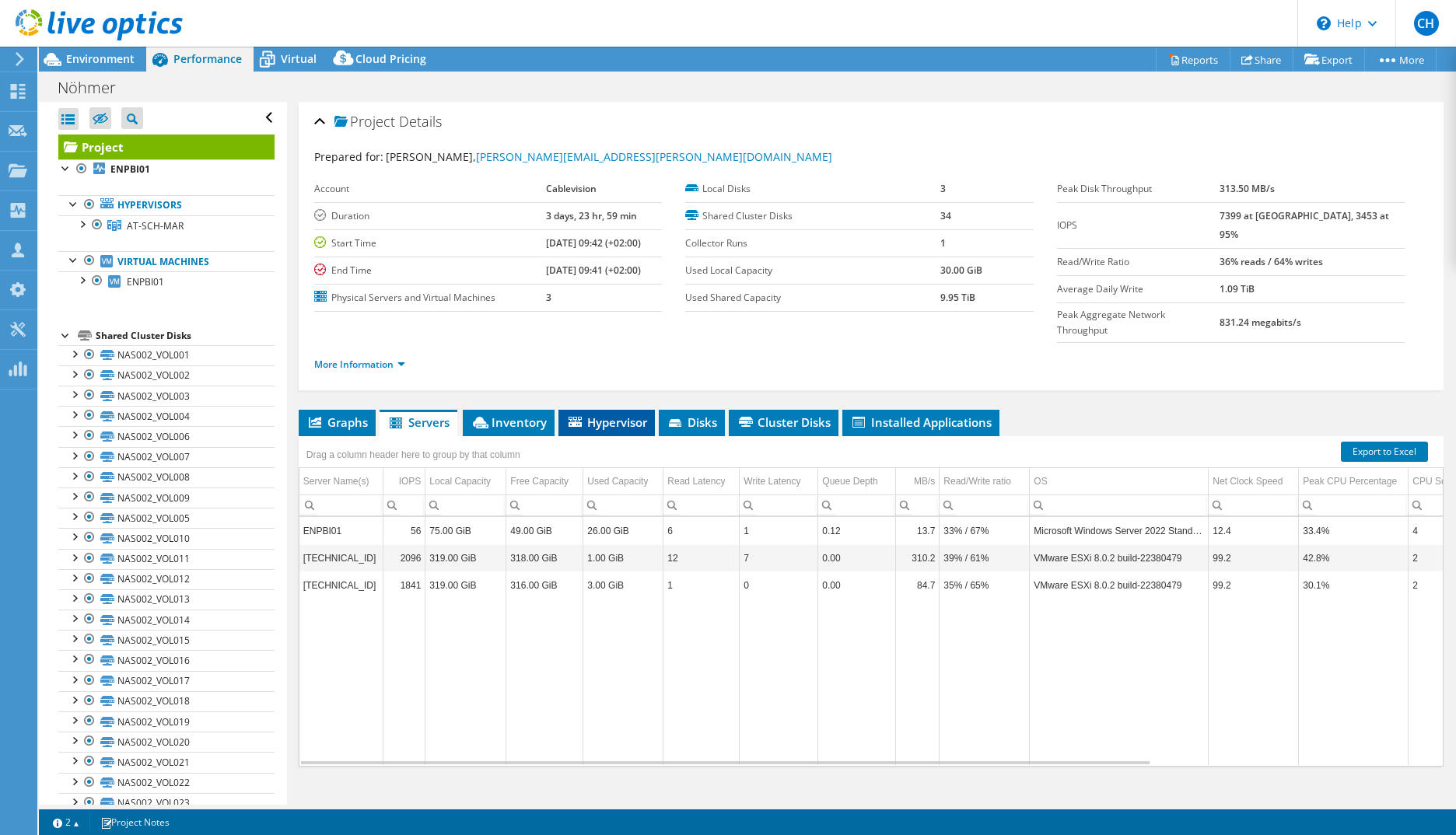
click at [613, 414] on span "Hypervisor" at bounding box center [607, 422] width 81 height 15
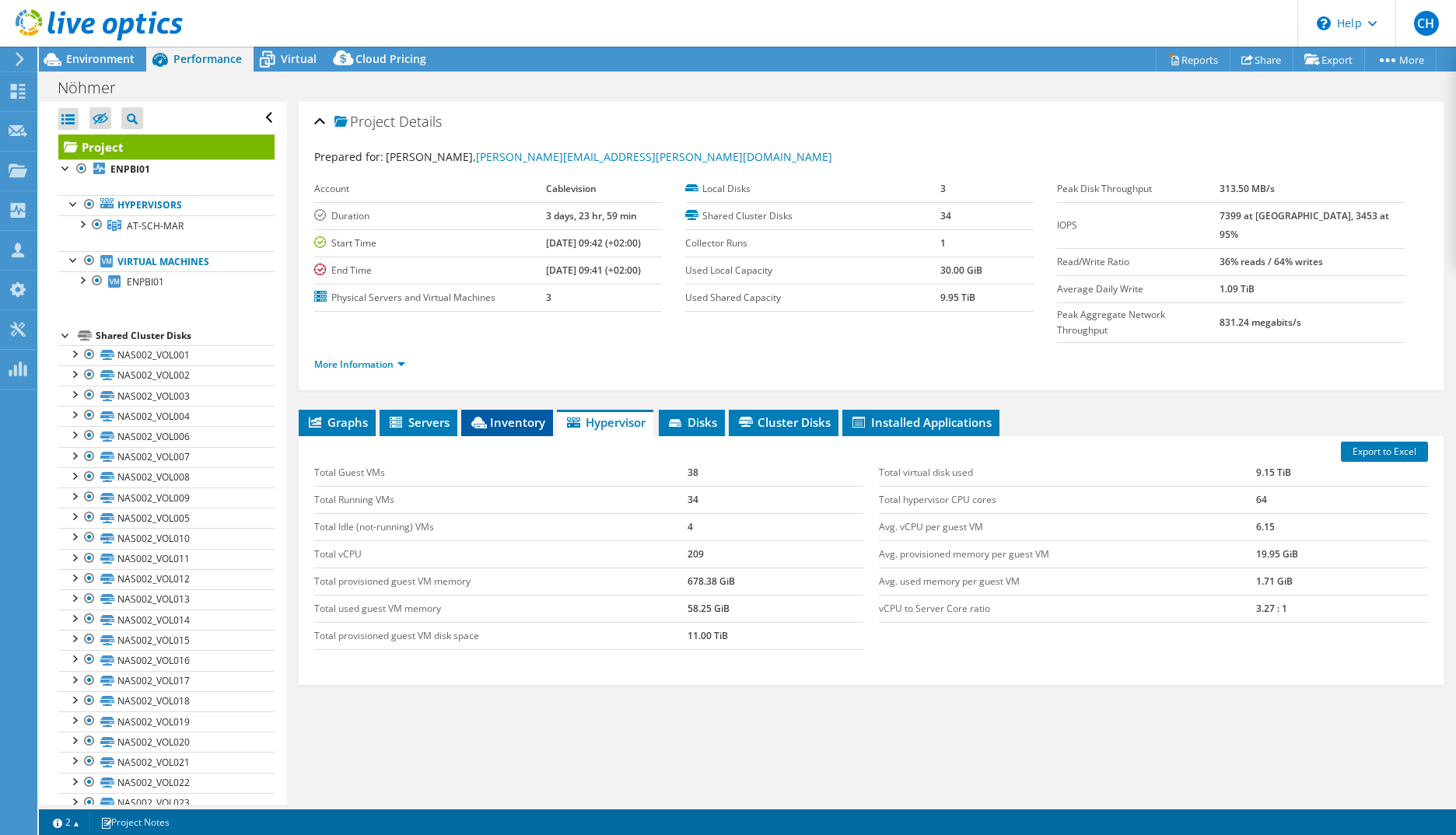
click at [519, 414] on span "Inventory" at bounding box center [507, 422] width 76 height 15
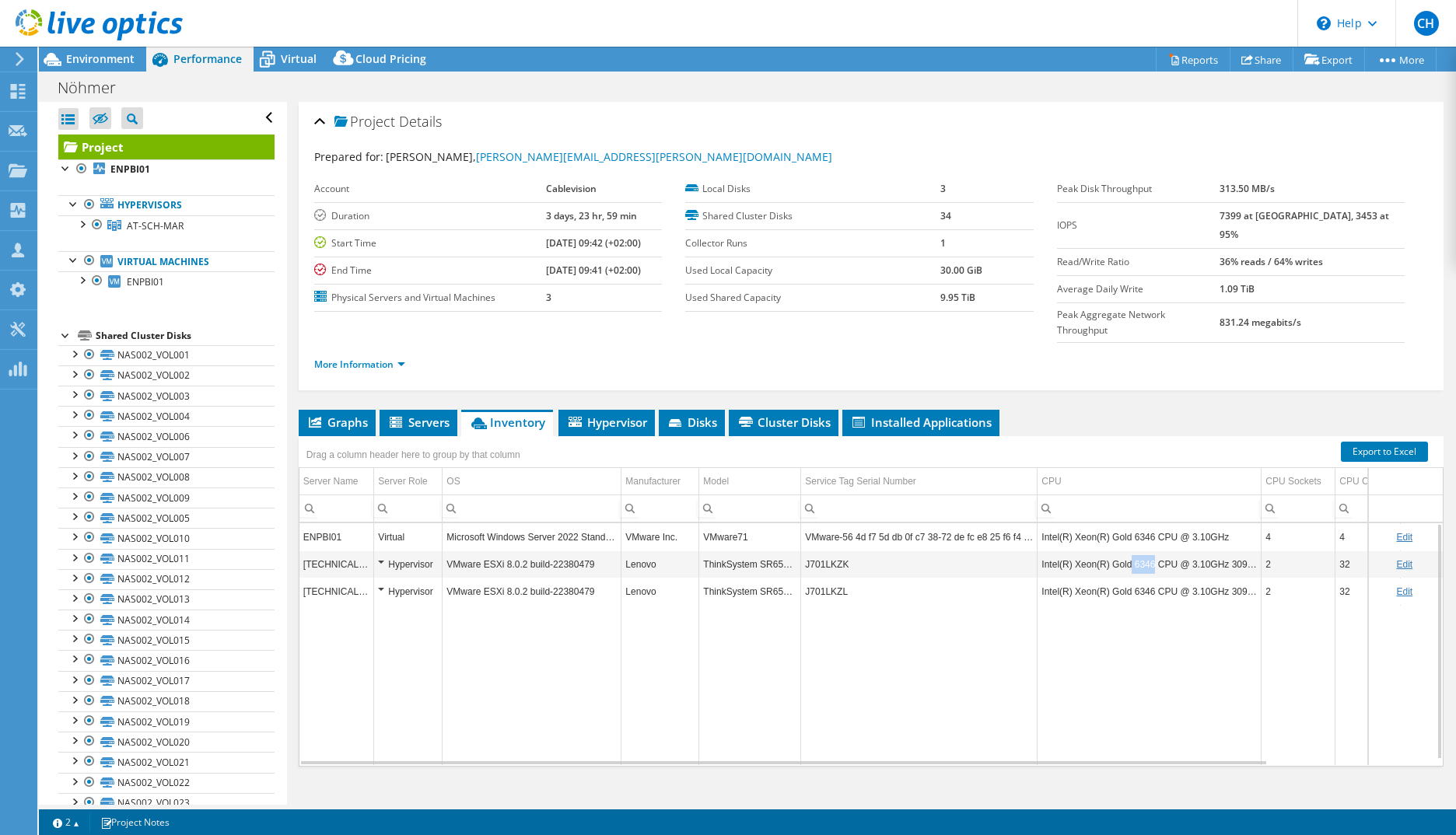
drag, startPoint x: 1129, startPoint y: 537, endPoint x: 1150, endPoint y: 533, distance: 21.4
click at [1150, 550] on td "Intel(R) Xeon(R) Gold 6346 CPU @ 3.10GHz 309 GHz" at bounding box center [1149, 564] width 224 height 27
